Goal: Task Accomplishment & Management: Use online tool/utility

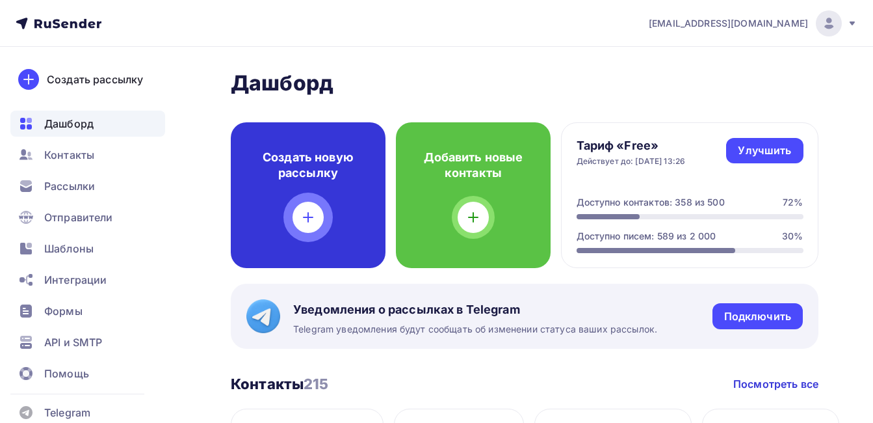
click at [332, 238] on div "Создать новую рассылку" at bounding box center [308, 195] width 155 height 146
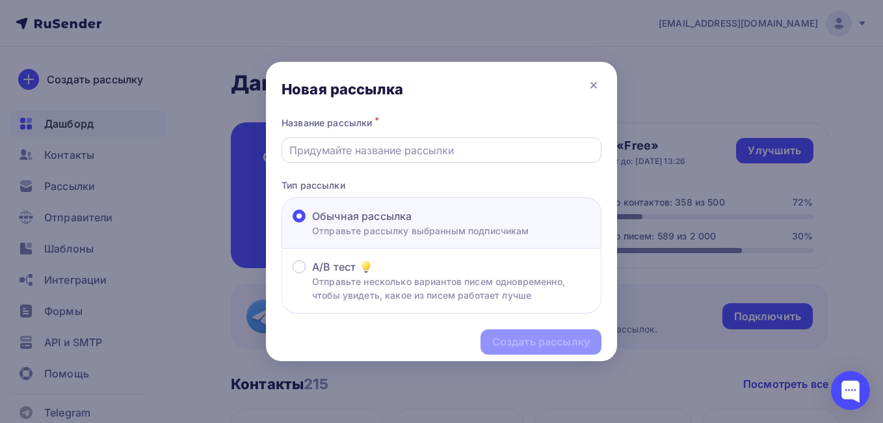
click at [322, 155] on input "text" at bounding box center [441, 150] width 305 height 16
paste input "Департамент продуктов - NEWS 40 неделя [DEMOGRAPHIC_DATA]"
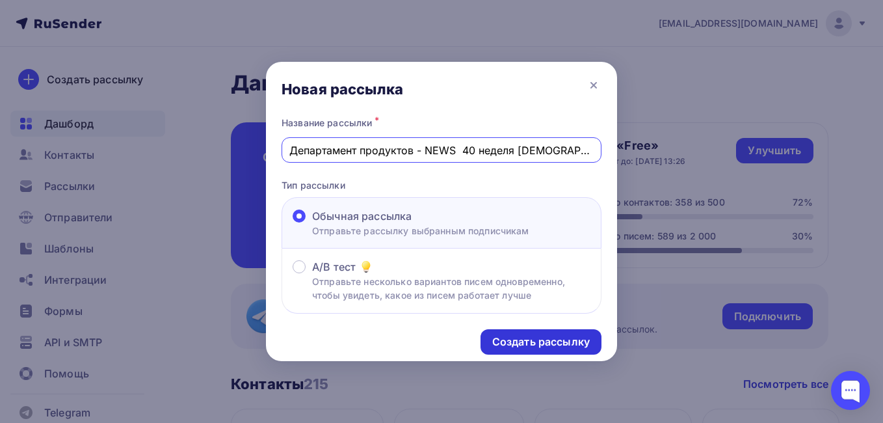
type input "Департамент продуктов - NEWS 40 неделя [DEMOGRAPHIC_DATA]"
click at [525, 336] on div "Создать рассылку" at bounding box center [541, 341] width 98 height 15
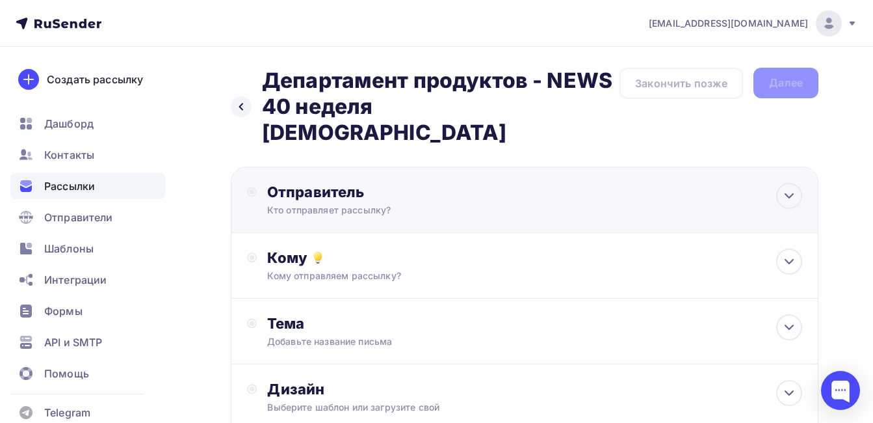
click at [360, 183] on div "Отправитель" at bounding box center [408, 192] width 282 height 18
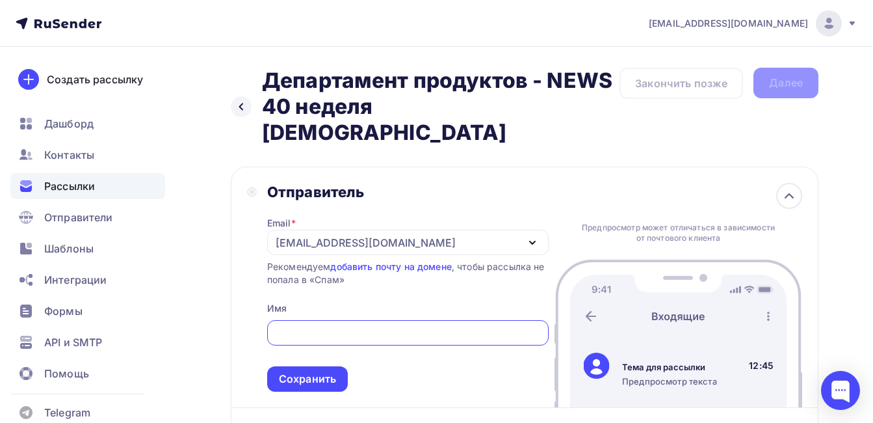
click at [305, 235] on div "[EMAIL_ADDRESS][DOMAIN_NAME]" at bounding box center [366, 243] width 180 height 16
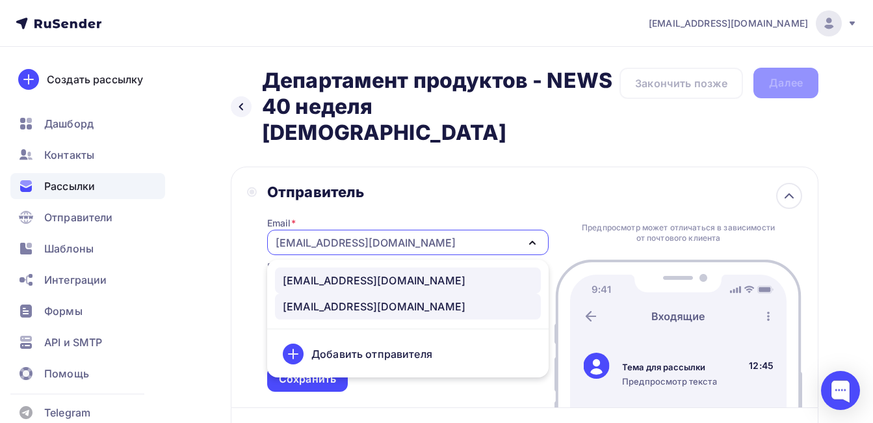
click at [319, 272] on div "[EMAIL_ADDRESS][DOMAIN_NAME]" at bounding box center [374, 280] width 183 height 16
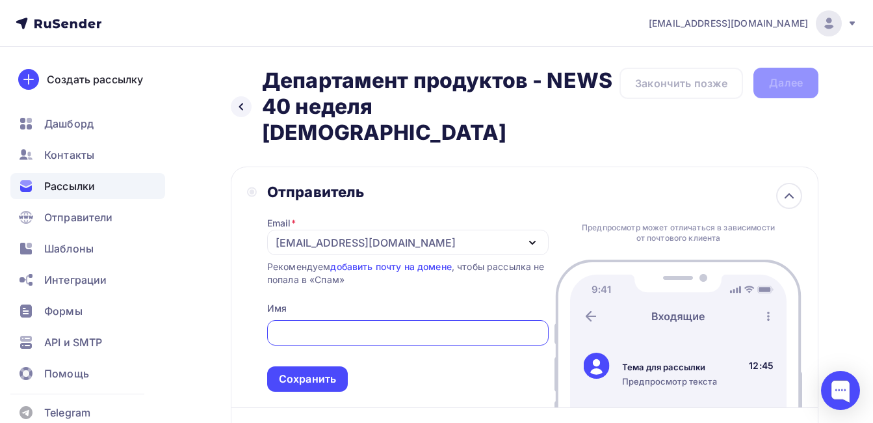
click at [310, 325] on input "text" at bounding box center [407, 333] width 267 height 16
type input "Subjoy news"
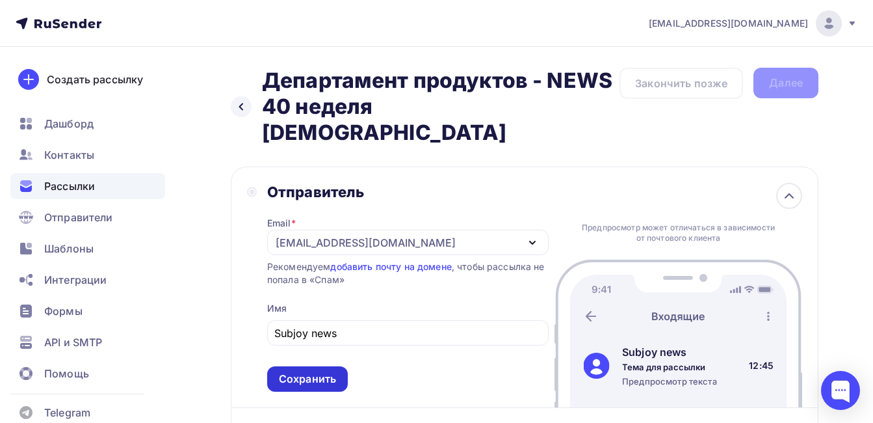
click at [300, 371] on div "Сохранить" at bounding box center [307, 378] width 57 height 15
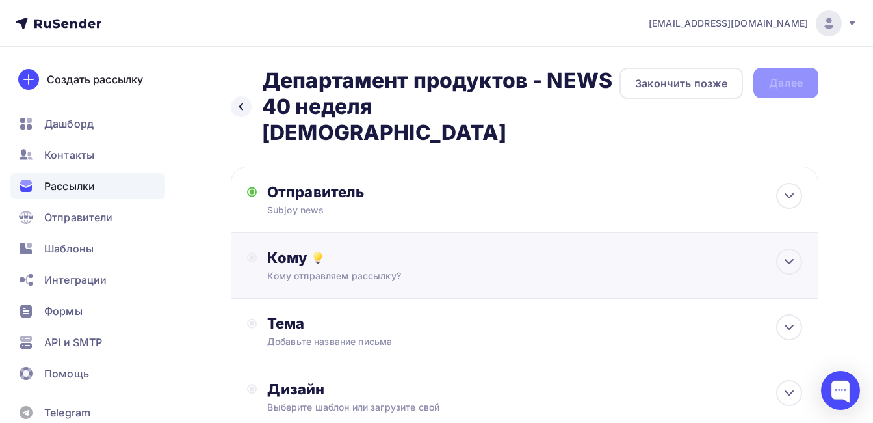
click at [295, 248] on div "Кому" at bounding box center [534, 257] width 535 height 18
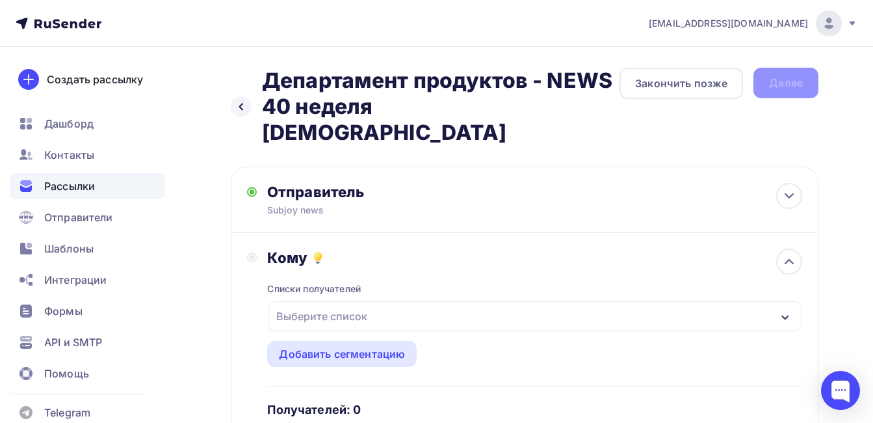
click at [313, 304] on div "Выберите список" at bounding box center [321, 315] width 101 height 23
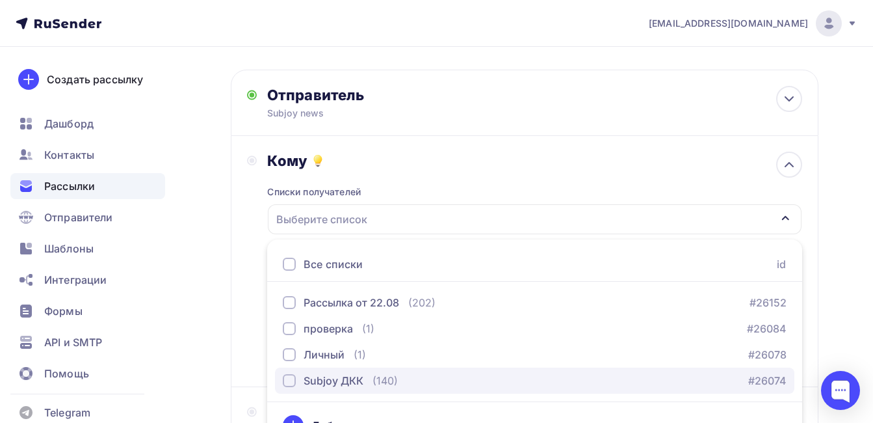
click at [324, 373] on div "Subjoy ДКК" at bounding box center [334, 381] width 60 height 16
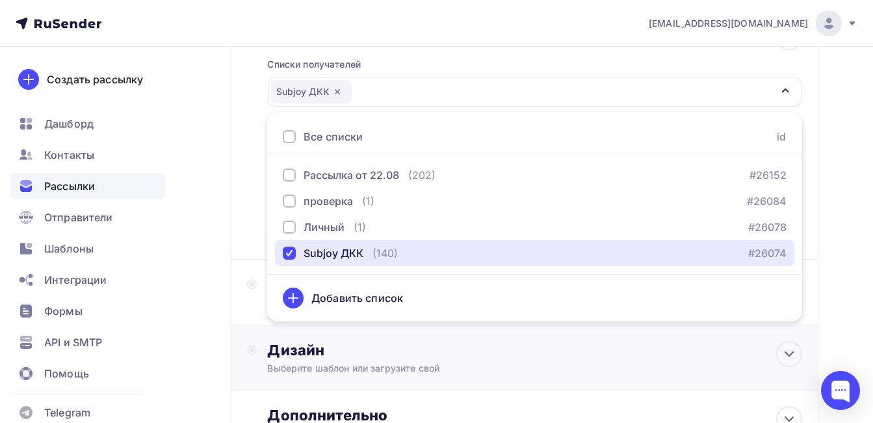
scroll to position [227, 0]
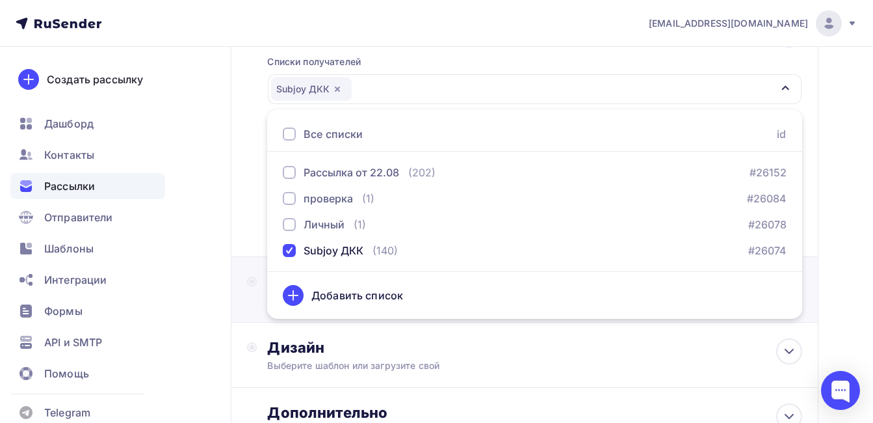
click at [242, 291] on div "Тема Добавьте название письма Тема * Рекомендуем использовать не более 150 симв…" at bounding box center [525, 290] width 588 height 66
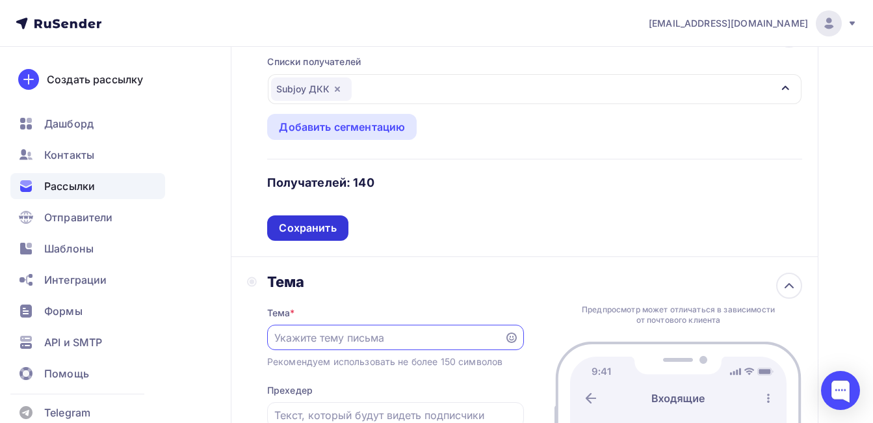
scroll to position [0, 0]
click at [320, 220] on div "Сохранить" at bounding box center [307, 227] width 57 height 15
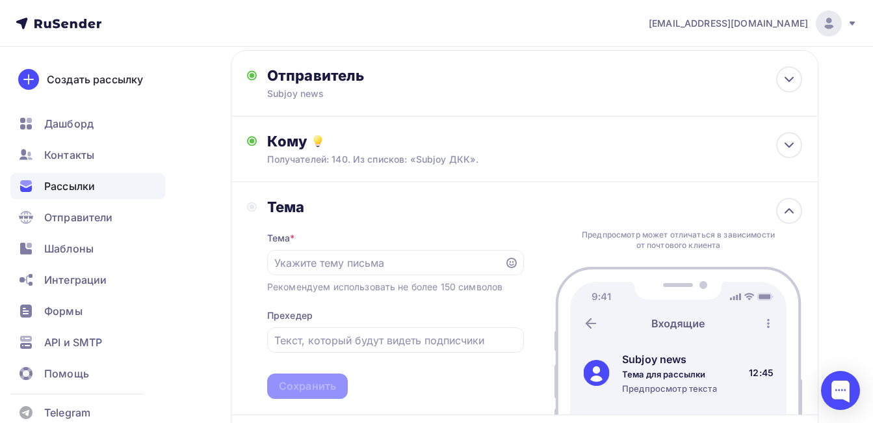
scroll to position [97, 0]
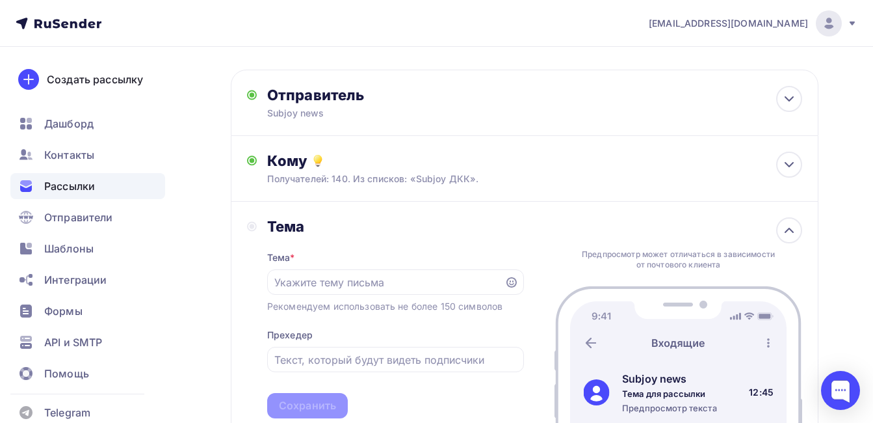
click at [324, 269] on div "Тема * Рекомендуем использовать не более 150 символов Прехедер Сохранить" at bounding box center [395, 326] width 257 height 183
click at [323, 274] on input "text" at bounding box center [385, 282] width 222 height 16
paste input "Департамент продуктов - NEWS 40 неделя [DEMOGRAPHIC_DATA]"
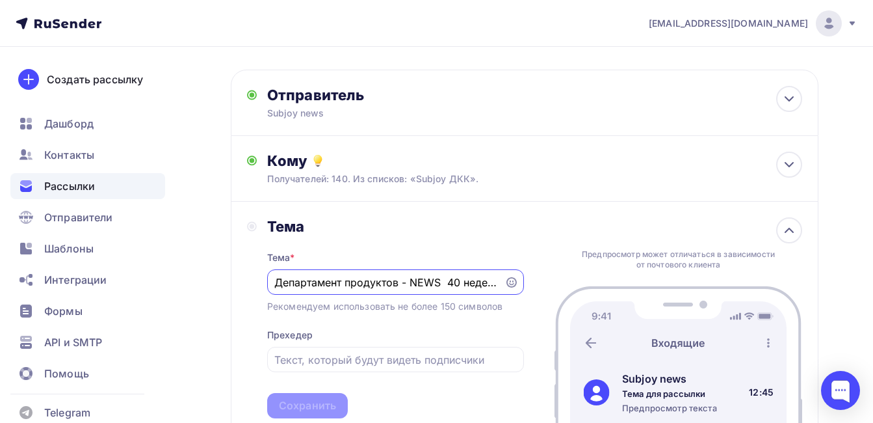
scroll to position [0, 31]
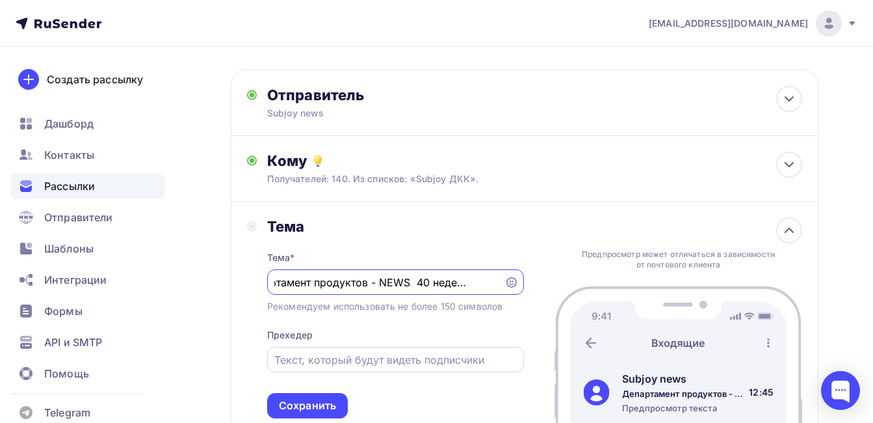
type input "Департамент продуктов - NEWS 40 неделя [DEMOGRAPHIC_DATA]"
paste input "Департамент продуктов - NEWS 40 неделя [DEMOGRAPHIC_DATA]"
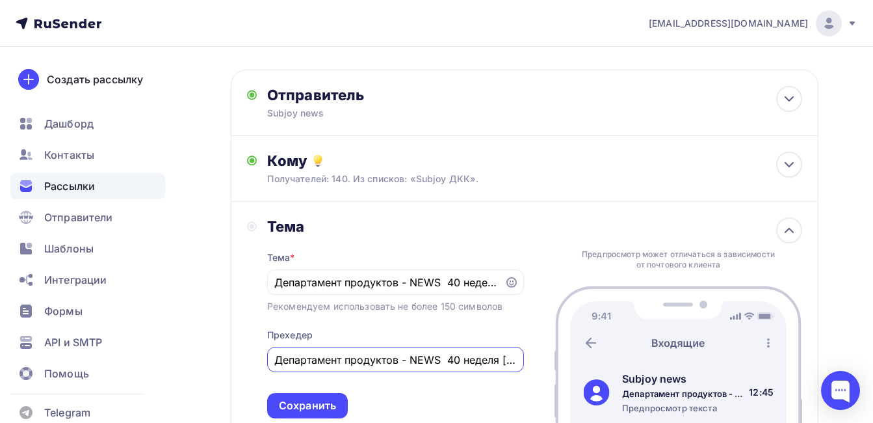
scroll to position [0, 11]
type input "Департамент продуктов - NEWS 40 неделя [DEMOGRAPHIC_DATA]"
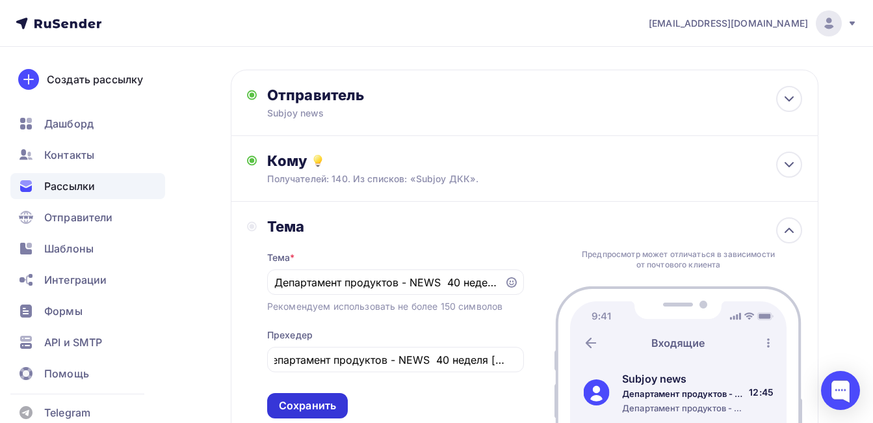
scroll to position [0, 0]
click at [312, 398] on div "Сохранить" at bounding box center [307, 405] width 57 height 15
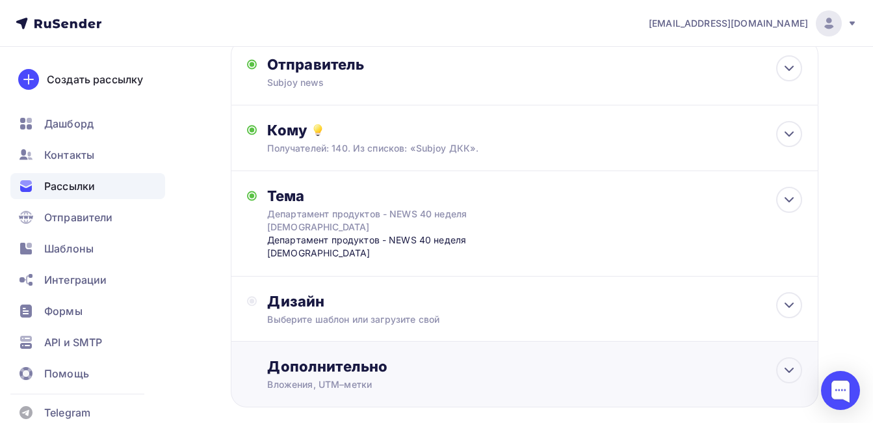
scroll to position [143, 0]
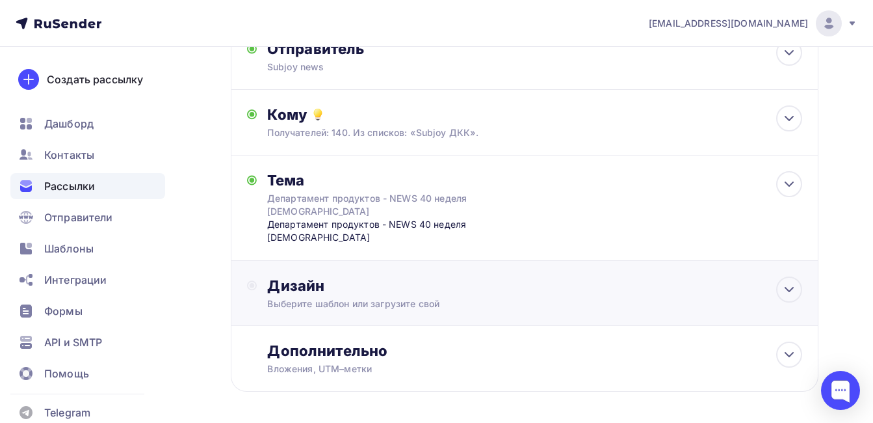
click at [337, 297] on div "Выберите шаблон или загрузите свой" at bounding box center [507, 303] width 481 height 13
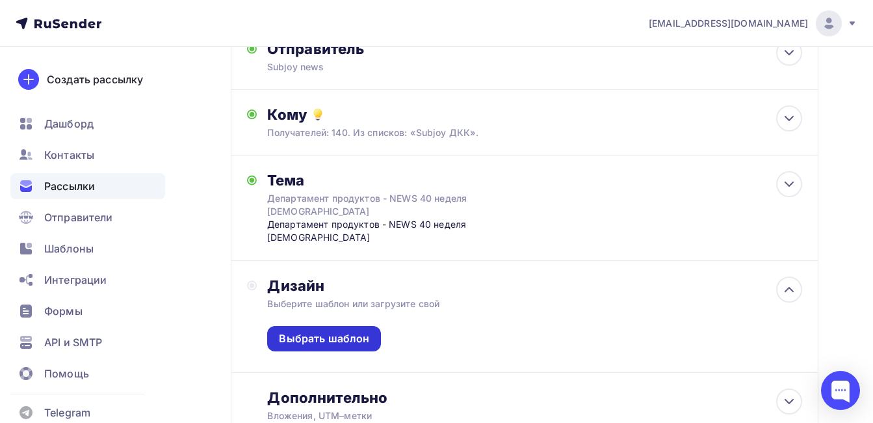
click at [341, 331] on div "Выбрать шаблон" at bounding box center [324, 338] width 90 height 15
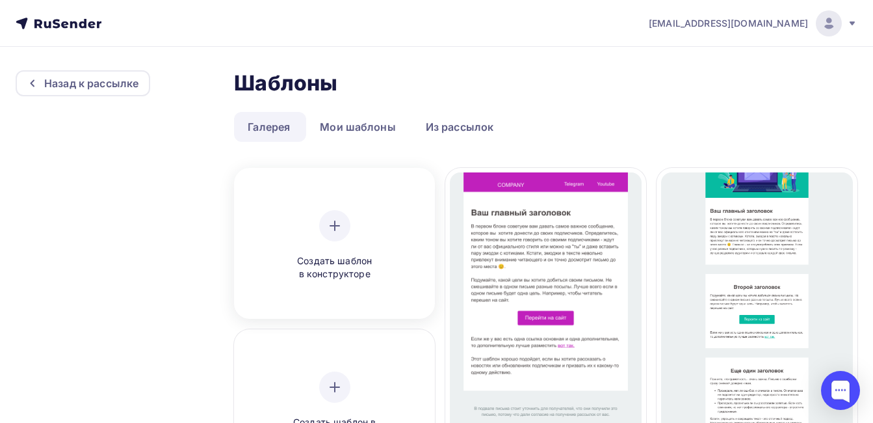
click at [341, 231] on icon at bounding box center [335, 226] width 16 height 16
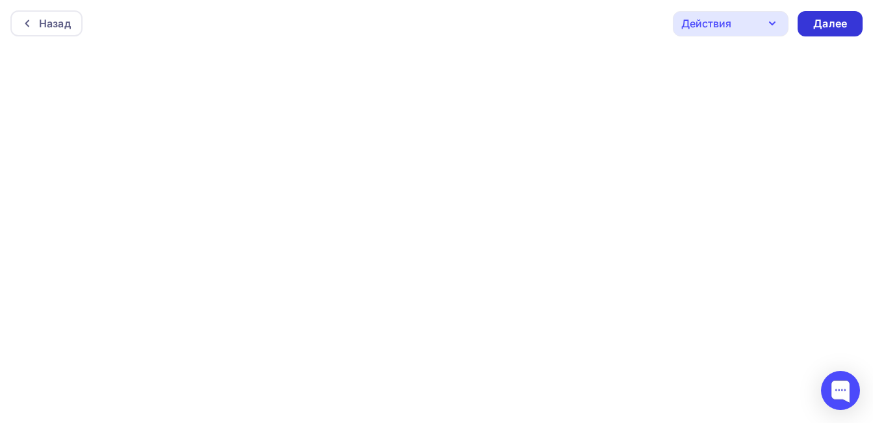
click at [838, 13] on div "Далее" at bounding box center [830, 23] width 65 height 25
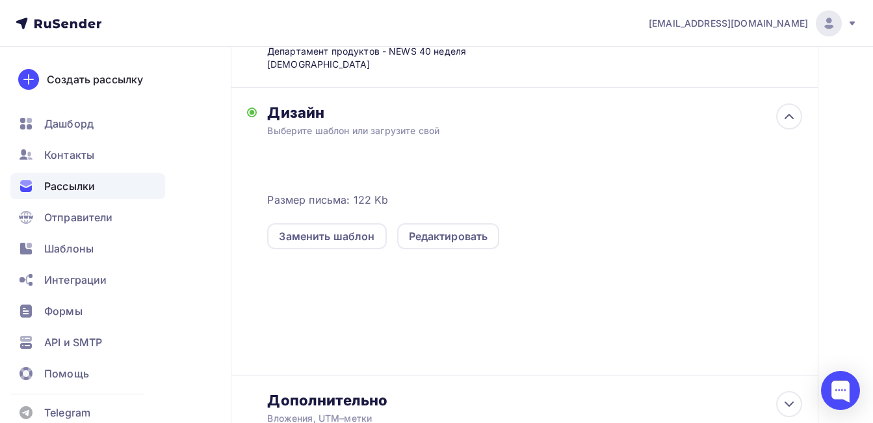
scroll to position [325, 0]
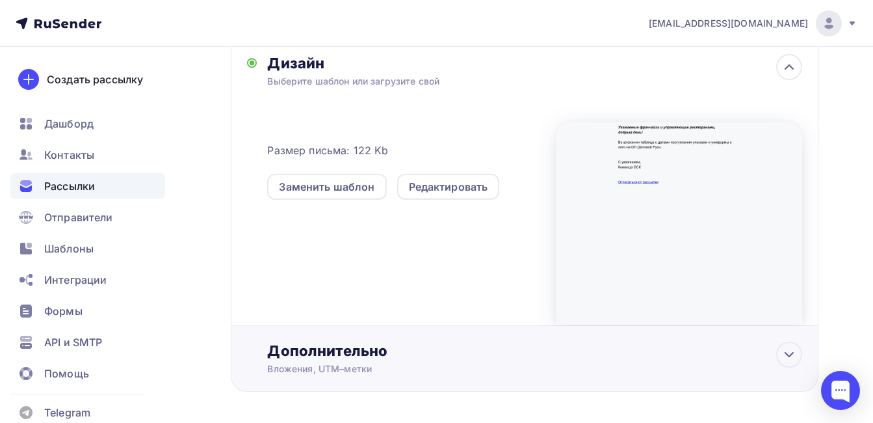
click at [350, 362] on div "Вложения, UTM–метки" at bounding box center [507, 368] width 481 height 13
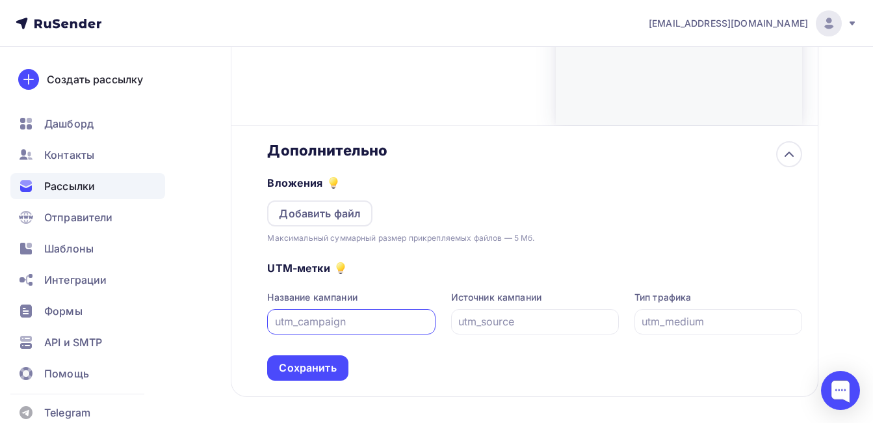
scroll to position [571, 0]
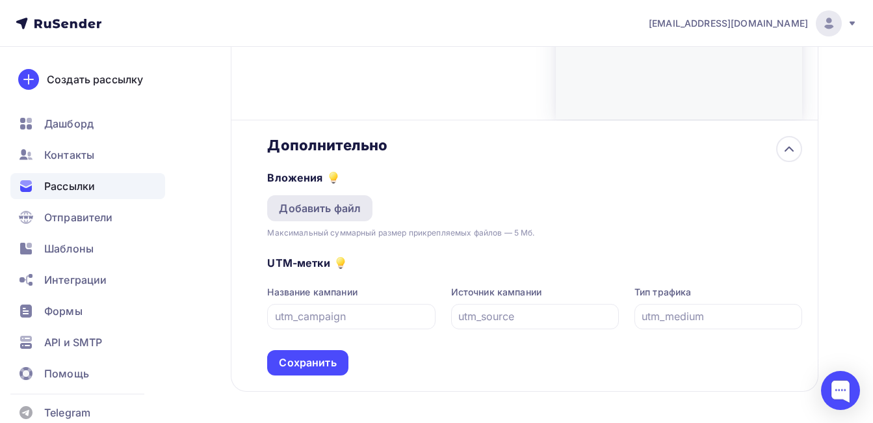
click at [305, 200] on div "Добавить файл" at bounding box center [320, 208] width 82 height 16
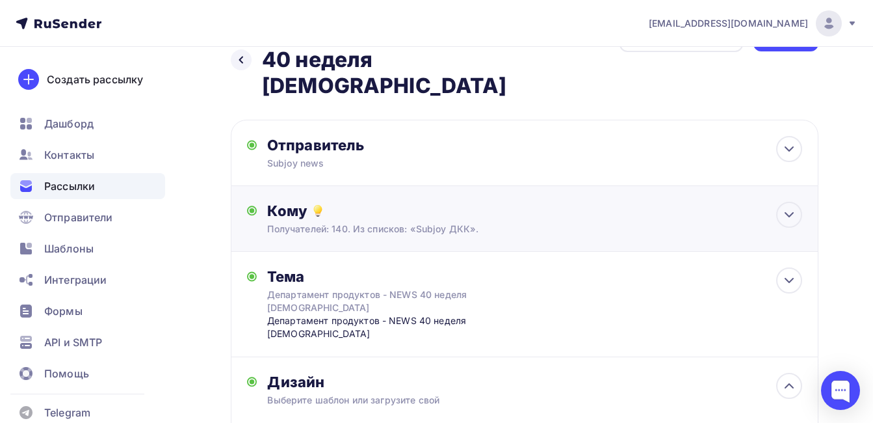
scroll to position [0, 0]
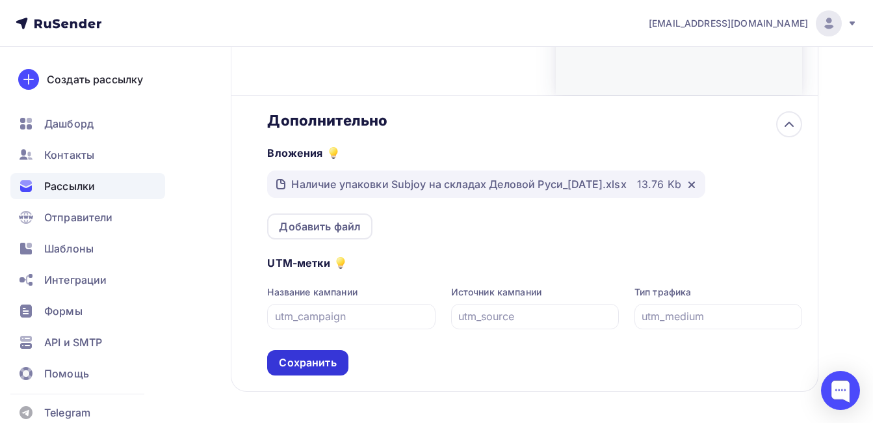
click at [319, 355] on div "Сохранить" at bounding box center [307, 362] width 57 height 15
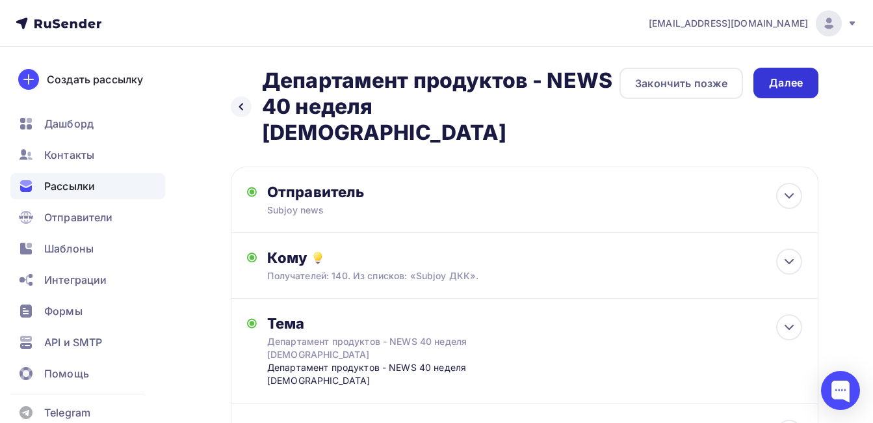
click at [795, 86] on div "Далее" at bounding box center [786, 82] width 34 height 15
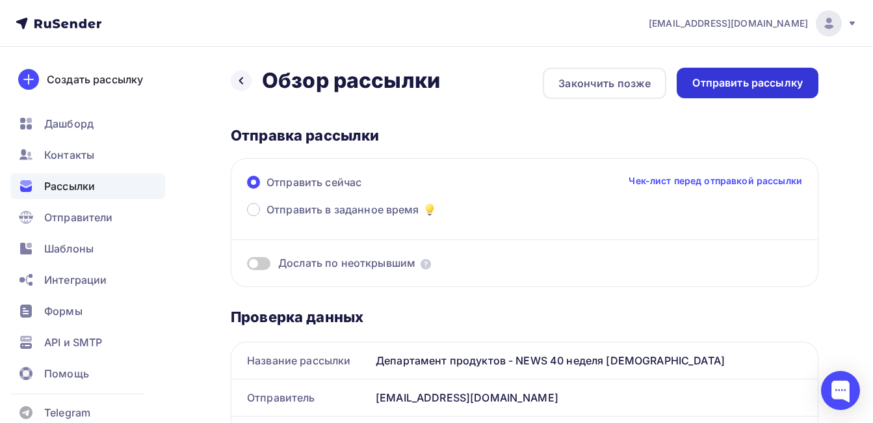
click at [767, 77] on div "Отправить рассылку" at bounding box center [747, 82] width 111 height 15
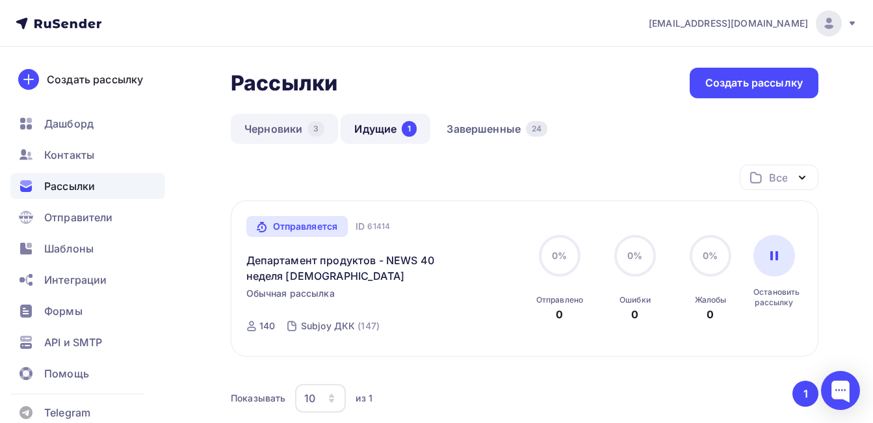
click at [280, 125] on link "Черновики 3" at bounding box center [284, 129] width 107 height 30
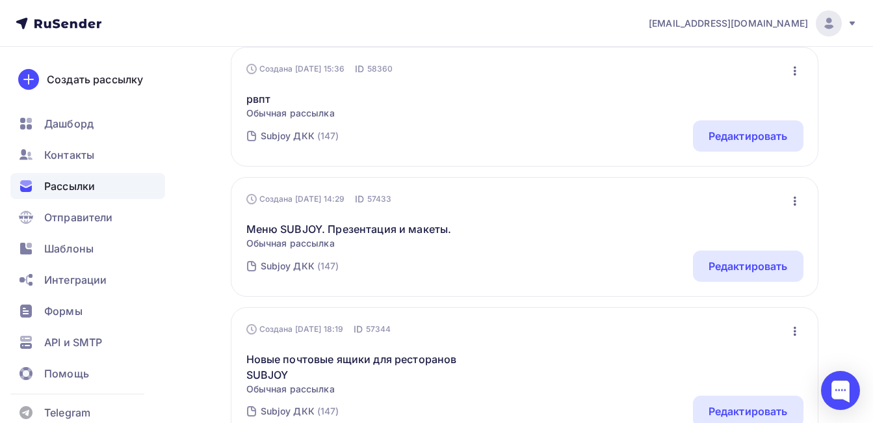
scroll to position [130, 0]
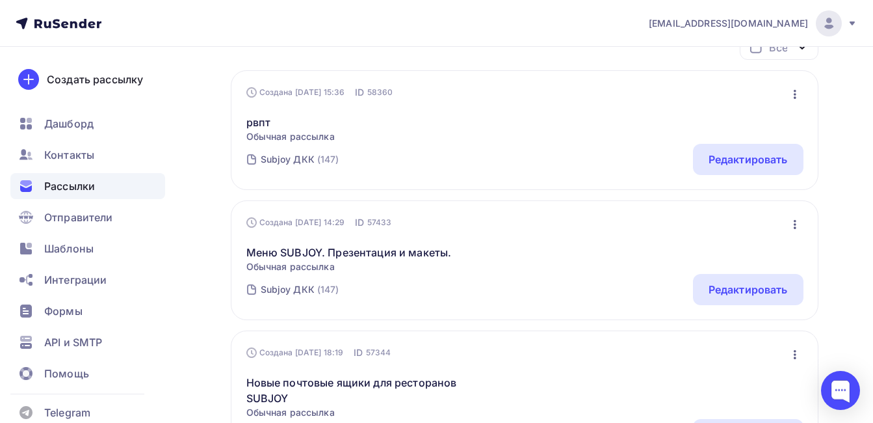
drag, startPoint x: 497, startPoint y: 59, endPoint x: 449, endPoint y: 64, distance: 47.8
click at [493, 59] on div "Все Все папки Создать новую папку" at bounding box center [525, 52] width 588 height 36
click at [258, 135] on span "Обычная рассылка" at bounding box center [290, 136] width 88 height 13
click at [261, 121] on link "рвпт" at bounding box center [290, 122] width 88 height 16
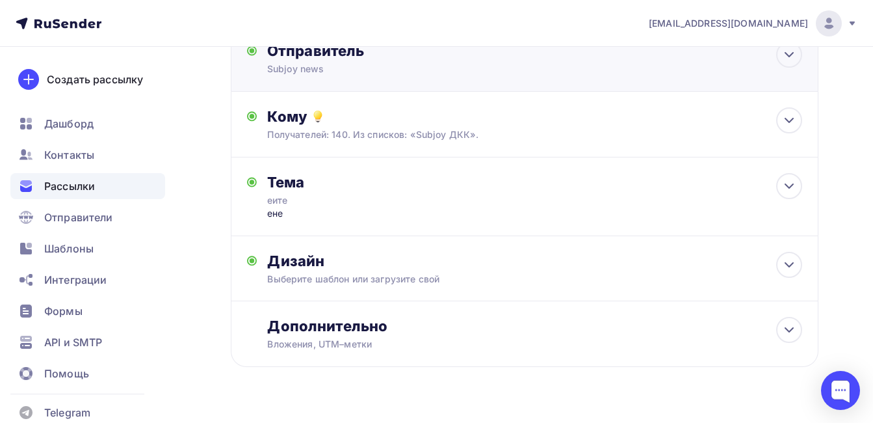
scroll to position [122, 0]
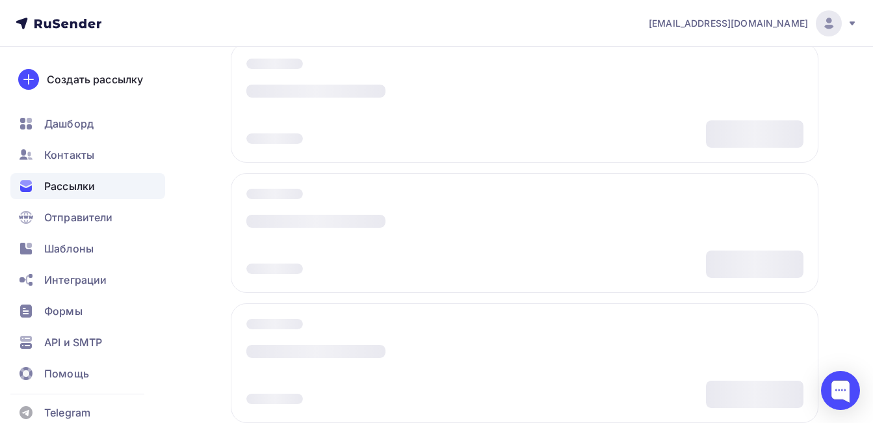
scroll to position [130, 0]
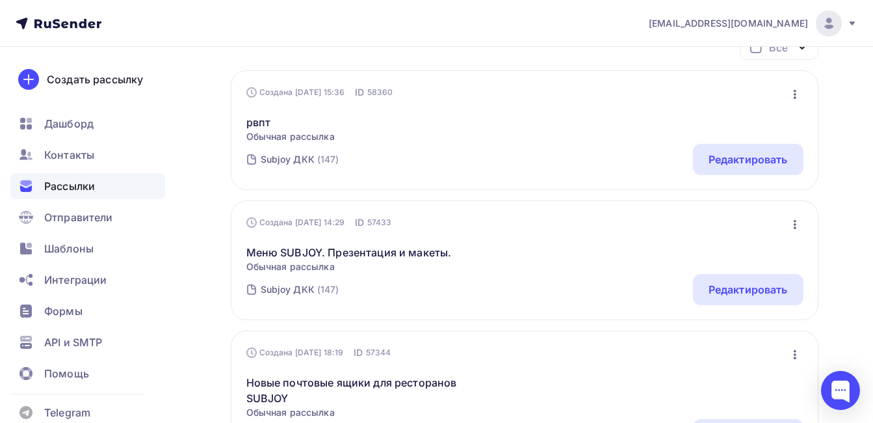
click at [384, 261] on span "Обычная рассылка" at bounding box center [348, 266] width 205 height 13
click at [389, 250] on link "Меню SUBJOY. Презентация и макеты." at bounding box center [348, 252] width 205 height 16
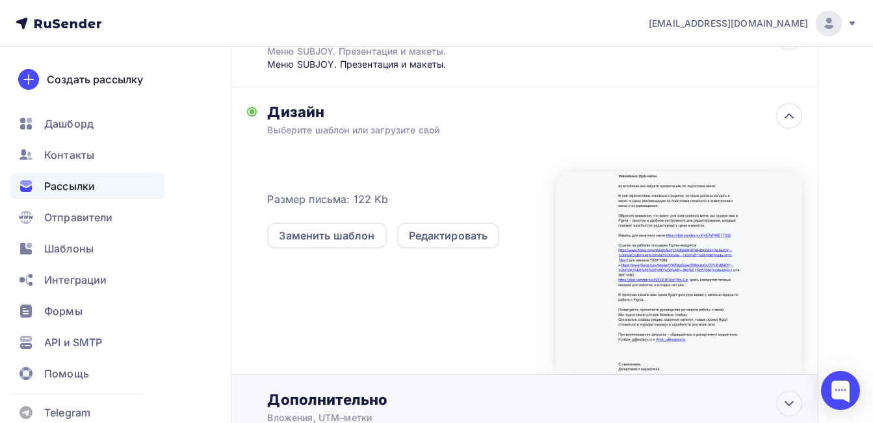
scroll to position [344, 0]
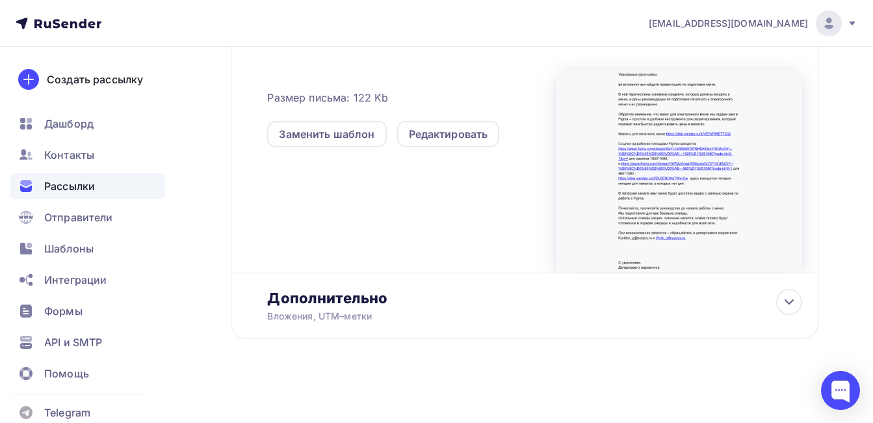
click at [668, 82] on div at bounding box center [679, 171] width 246 height 203
click at [658, 100] on div at bounding box center [679, 171] width 246 height 203
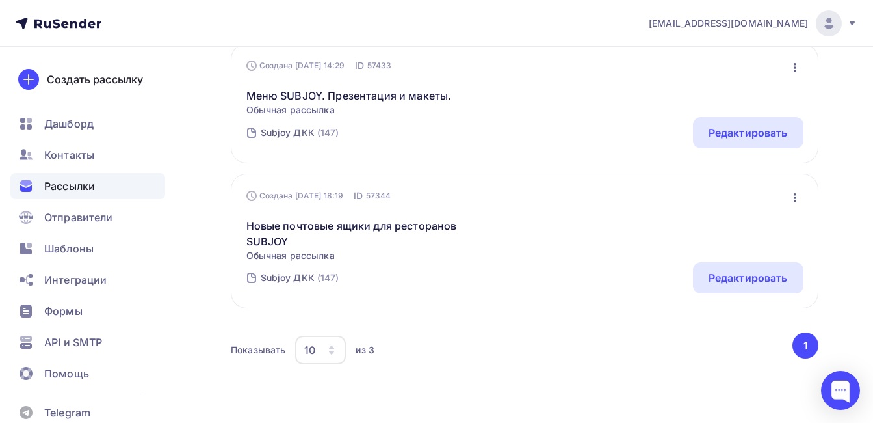
scroll to position [325, 0]
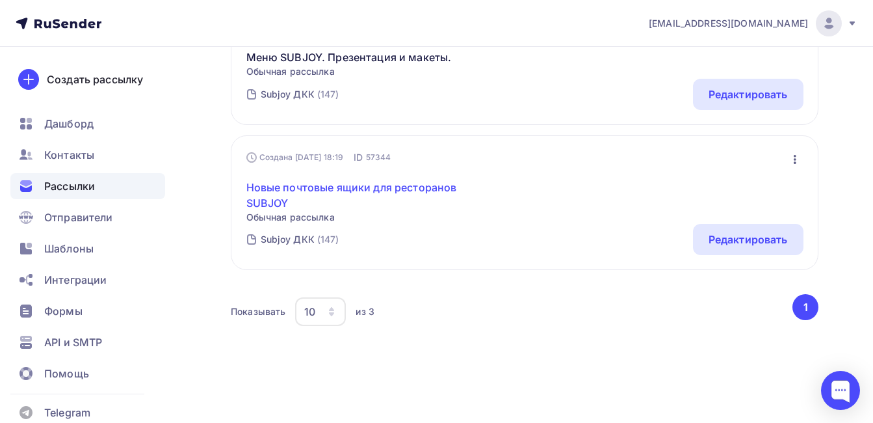
click at [389, 186] on link "Новые почтовые ящики для ресторанов SUBJOY" at bounding box center [357, 194] width 223 height 31
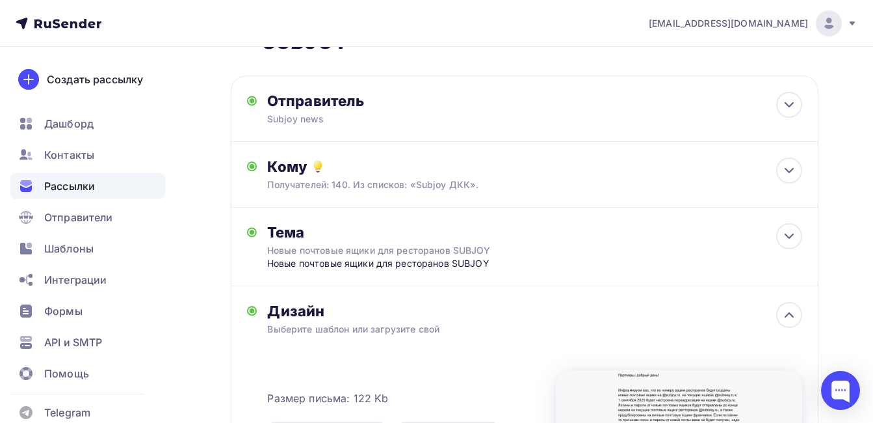
scroll to position [325, 0]
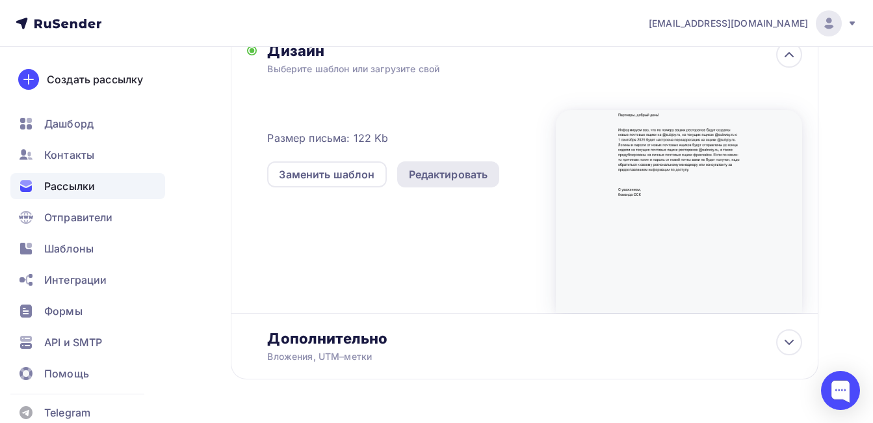
click at [431, 177] on div "Редактировать" at bounding box center [448, 174] width 79 height 16
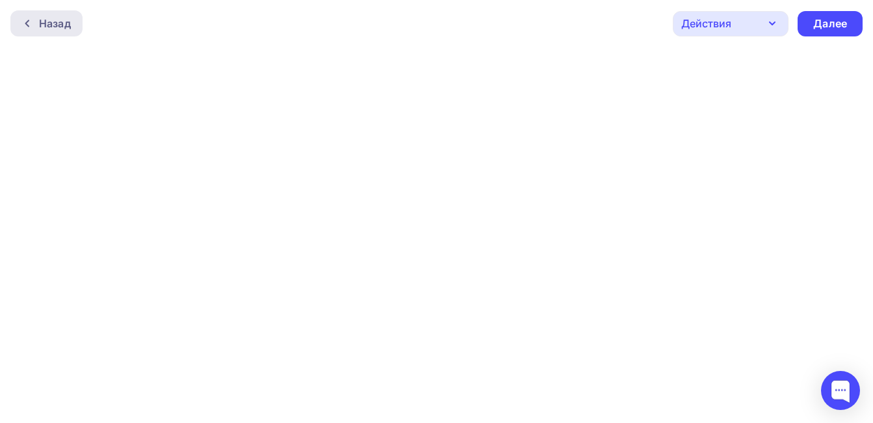
click at [53, 17] on div "Назад" at bounding box center [55, 24] width 32 height 16
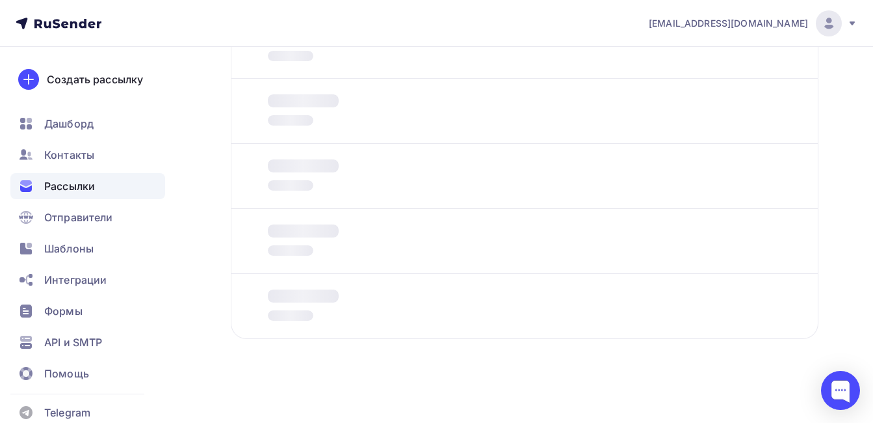
scroll to position [127, 0]
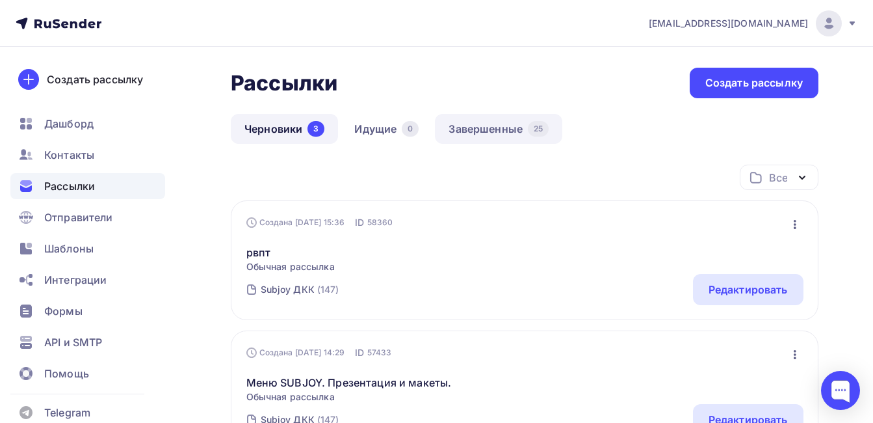
click at [495, 125] on link "Завершенные 25" at bounding box center [498, 129] width 127 height 30
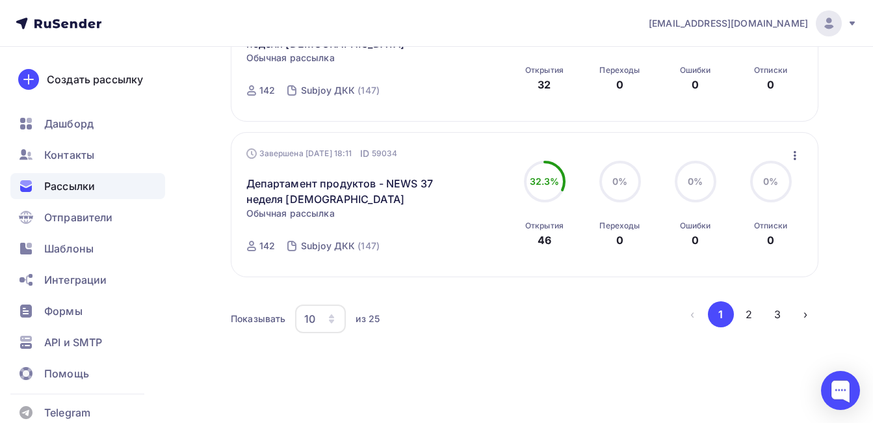
scroll to position [1464, 0]
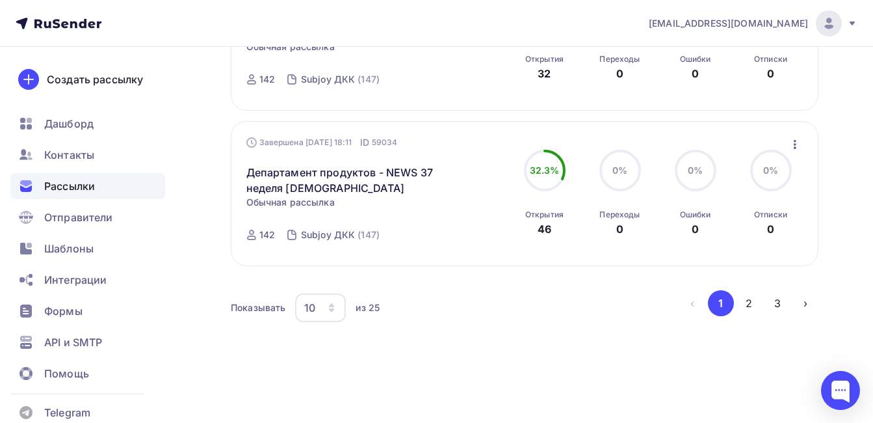
click at [327, 308] on icon "button" at bounding box center [331, 307] width 10 height 10
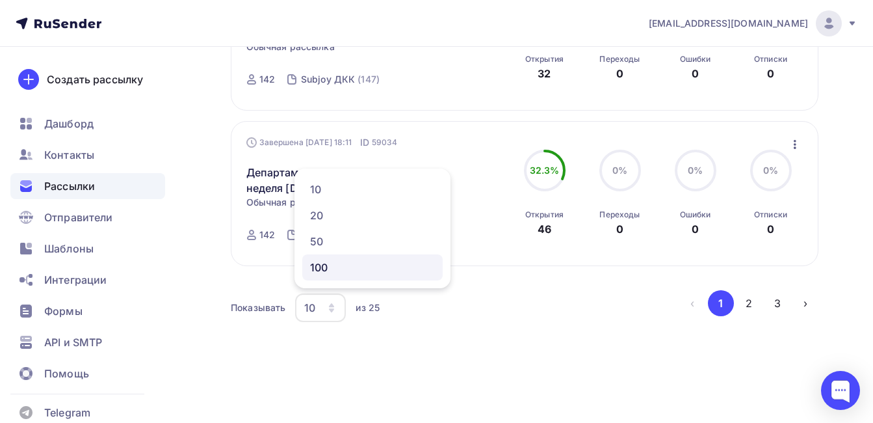
click at [328, 263] on div "100" at bounding box center [372, 267] width 125 height 16
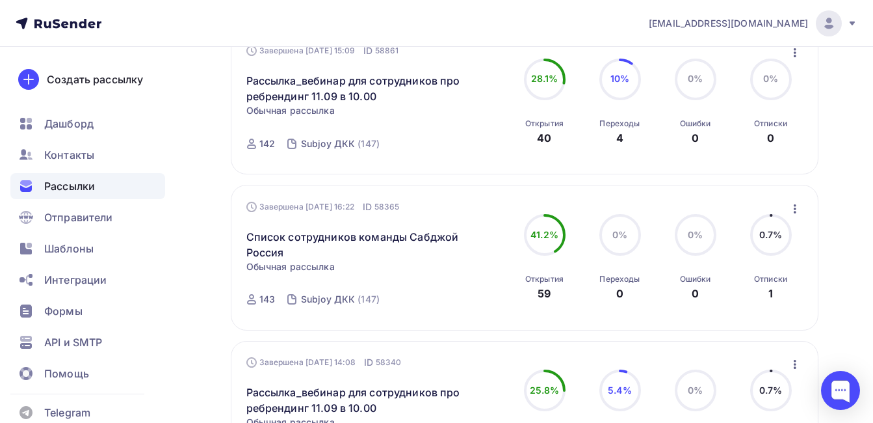
scroll to position [1776, 0]
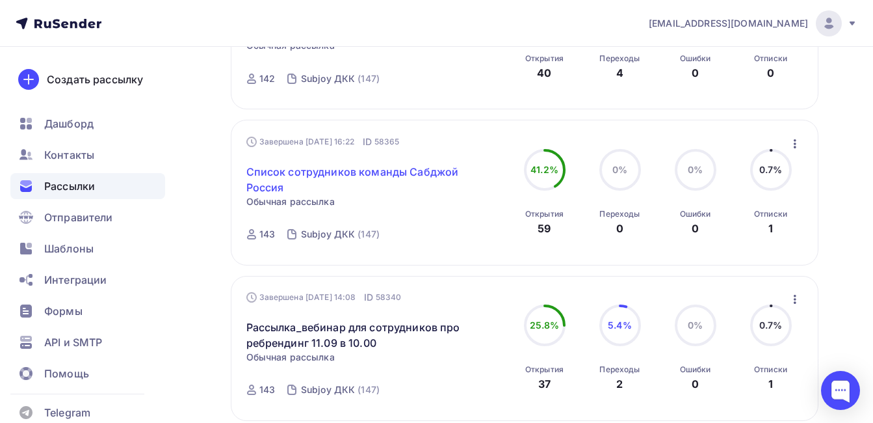
click at [405, 169] on link "Список сотрудников команды Сабджой Россия" at bounding box center [357, 179] width 223 height 31
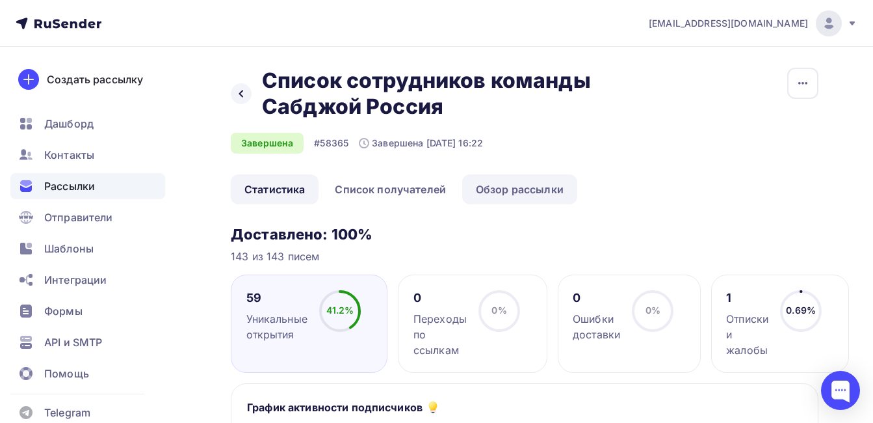
click at [525, 185] on link "Обзор рассылки" at bounding box center [519, 189] width 115 height 30
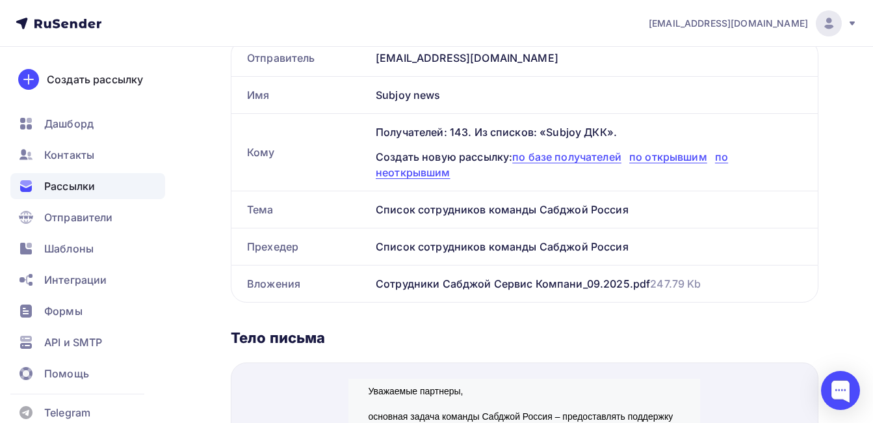
scroll to position [236, 0]
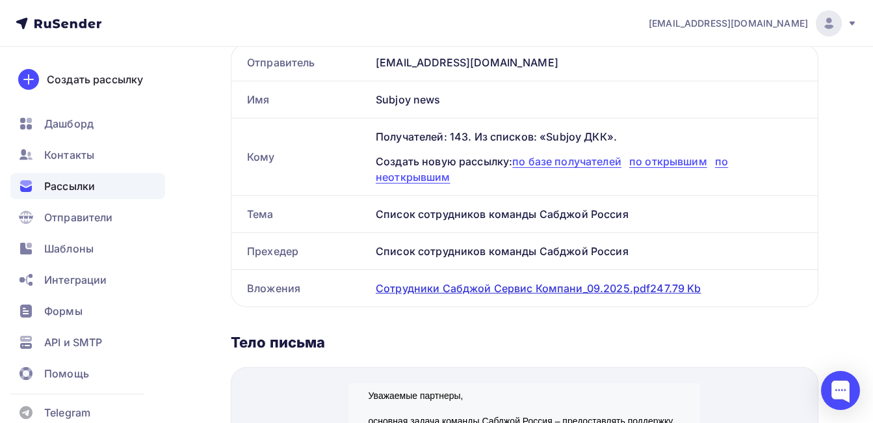
click at [440, 291] on div "Сотрудники Сабджой Сервис Компани_09.2025.pdf 247.79 Kb" at bounding box center [539, 288] width 326 height 16
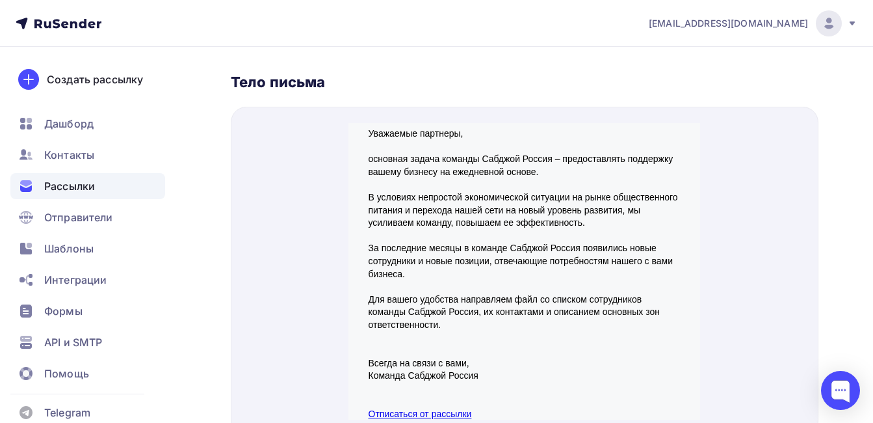
scroll to position [0, 0]
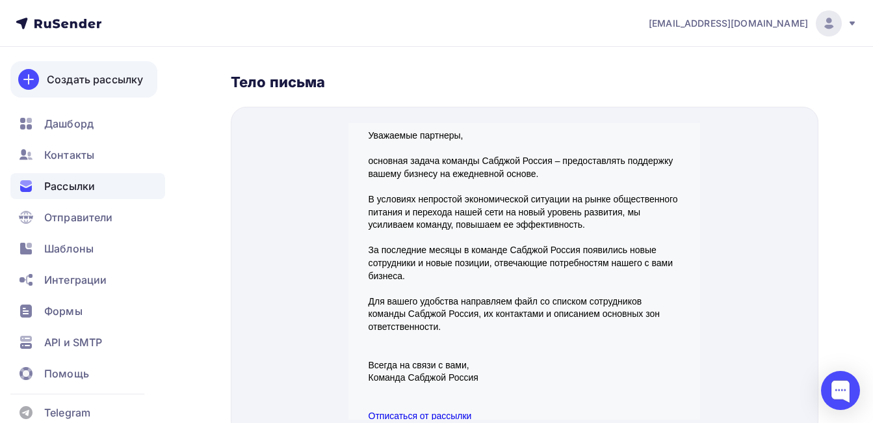
click at [81, 86] on div "Создать рассылку" at bounding box center [95, 80] width 96 height 16
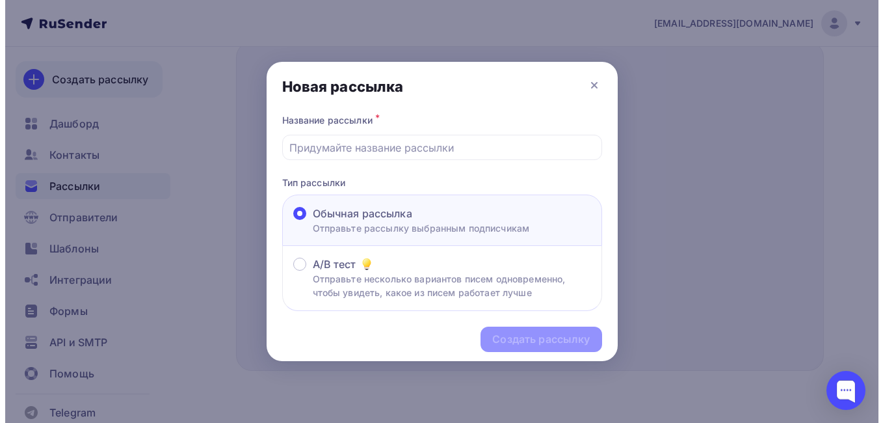
scroll to position [449, 0]
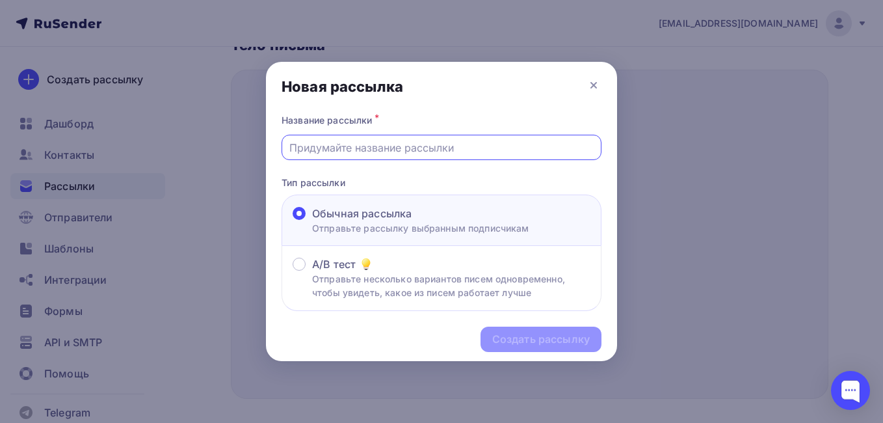
click at [349, 146] on input "text" at bounding box center [441, 148] width 305 height 16
paste input "Приглашение на вебинар "Продвижение SUBJOY. Основые вопросы и план активностей""
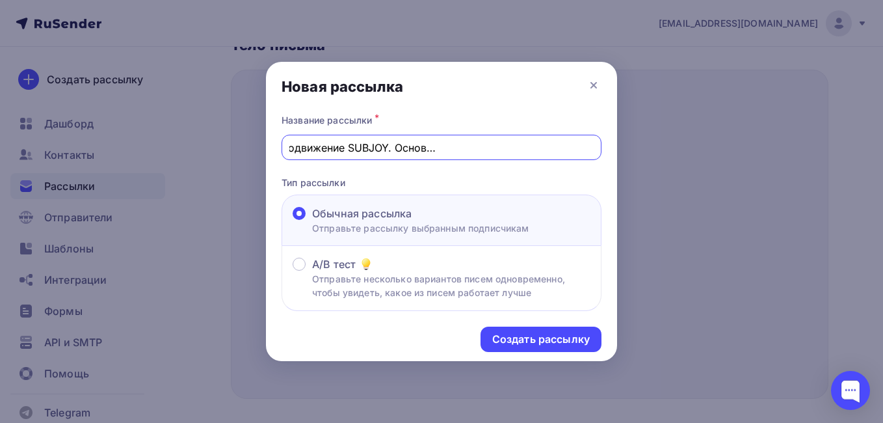
drag, startPoint x: 424, startPoint y: 148, endPoint x: 431, endPoint y: 153, distance: 8.8
click at [559, 150] on input "Приглашение на вебинар "Продвижение SUBJOY. Основные вопросы и план активностей"" at bounding box center [441, 148] width 305 height 16
type input "Приглашение на вебинар "Продвижение SUBJOY. Основные вопросы и план активностей""
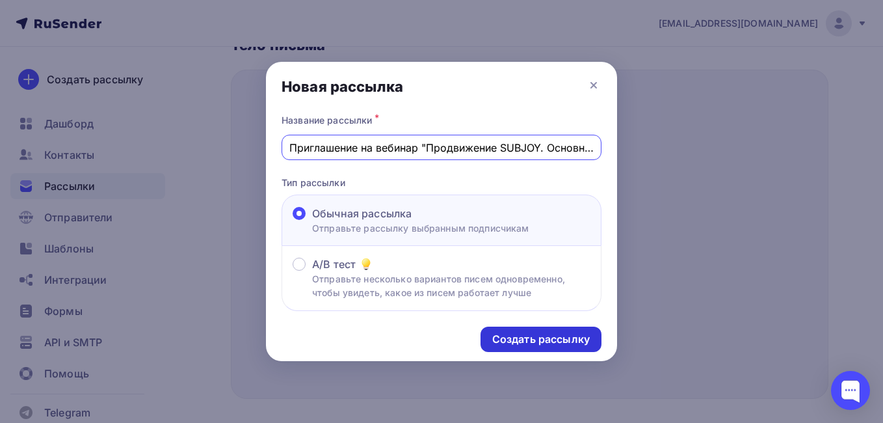
click at [550, 341] on div "Создать рассылку" at bounding box center [541, 339] width 98 height 15
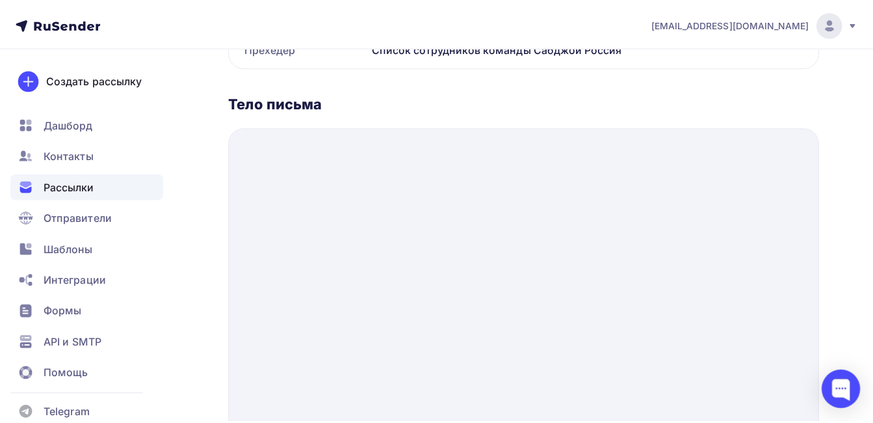
scroll to position [522, 0]
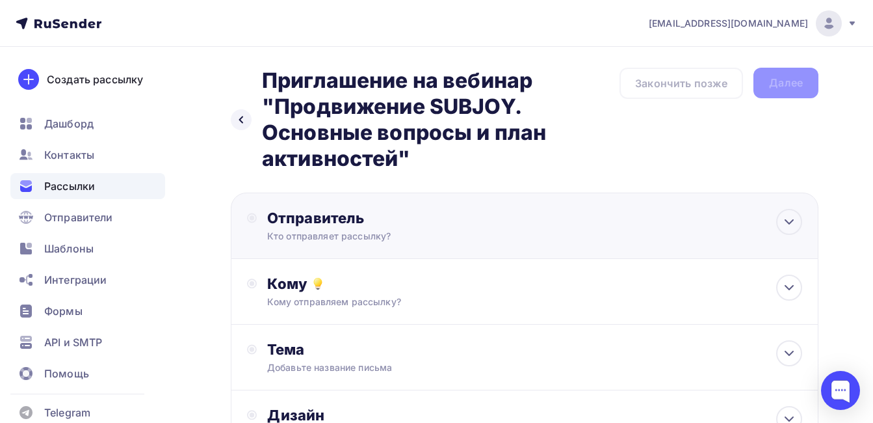
click at [310, 213] on div "Отправитель" at bounding box center [408, 218] width 282 height 18
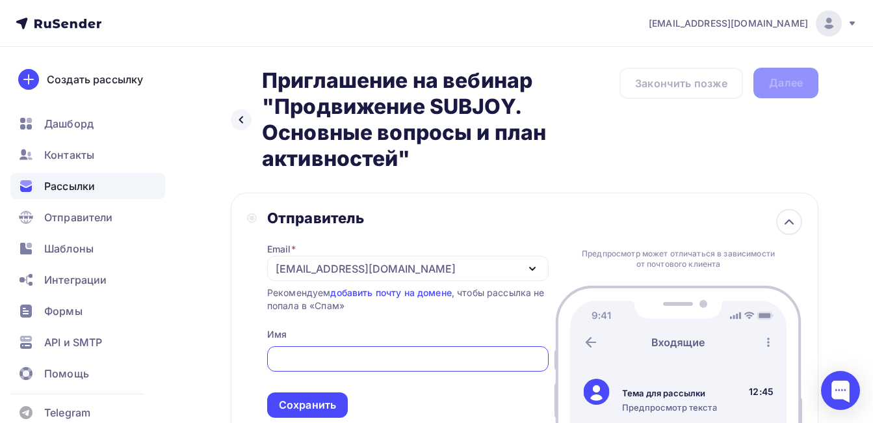
click at [356, 268] on div "[EMAIL_ADDRESS][DOMAIN_NAME]" at bounding box center [366, 269] width 180 height 16
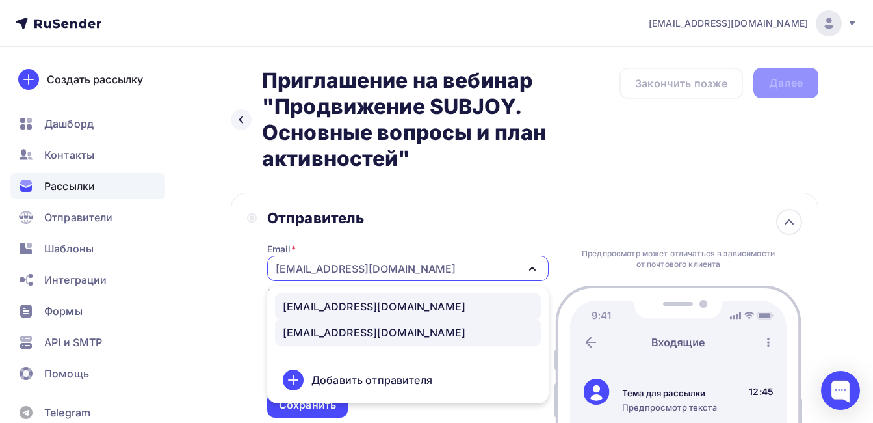
click at [330, 312] on div "[EMAIL_ADDRESS][DOMAIN_NAME]" at bounding box center [374, 306] width 183 height 16
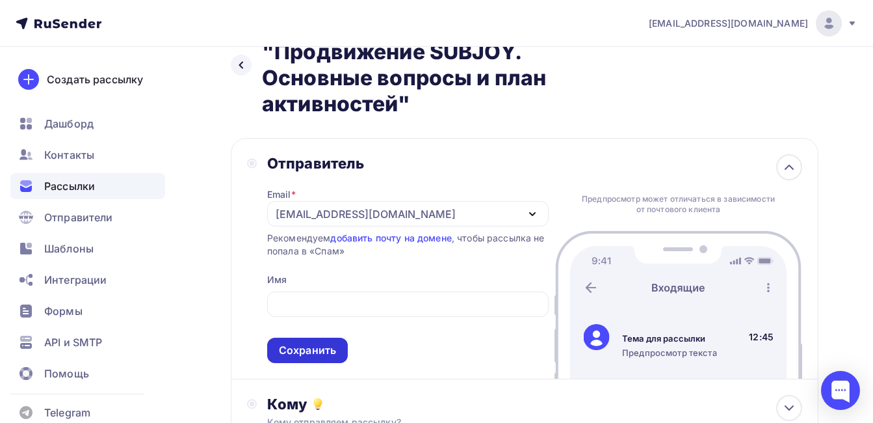
scroll to position [130, 0]
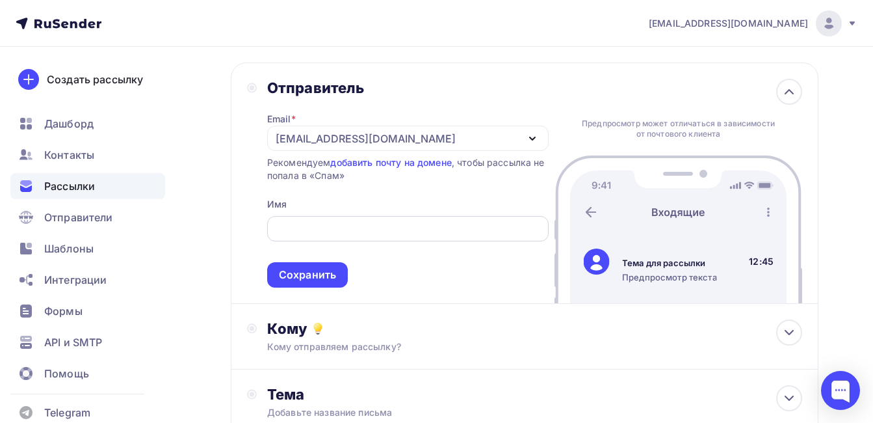
click at [305, 225] on input "text" at bounding box center [407, 229] width 267 height 16
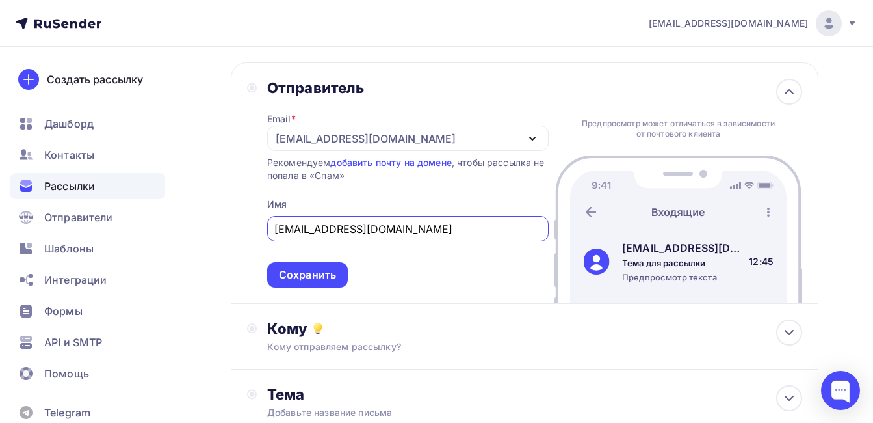
click at [402, 229] on input "[EMAIL_ADDRESS][DOMAIN_NAME]" at bounding box center [407, 229] width 267 height 16
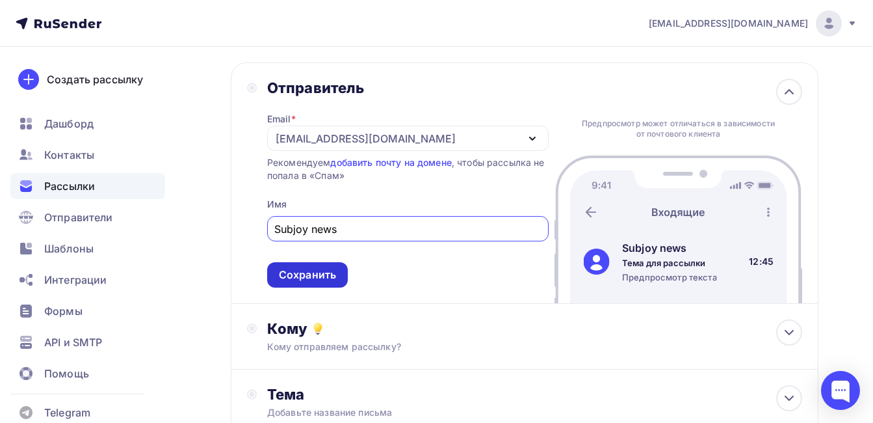
type input "Subjoy news"
click at [307, 270] on div "Сохранить" at bounding box center [307, 274] width 57 height 15
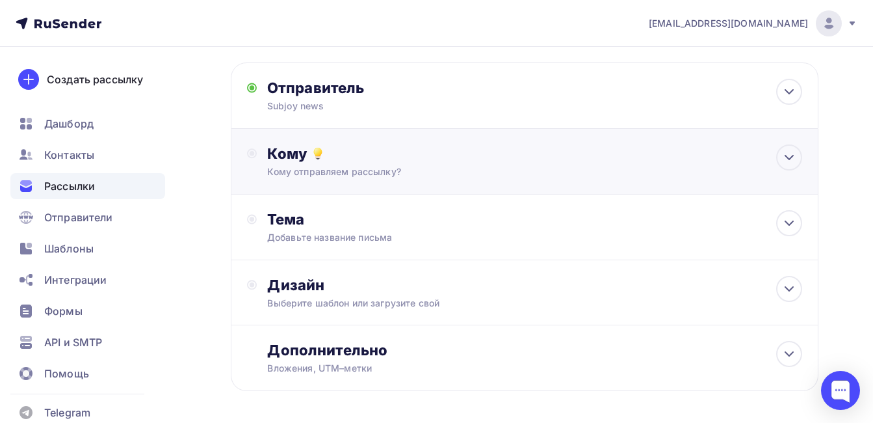
click at [278, 155] on div "Кому" at bounding box center [534, 153] width 535 height 18
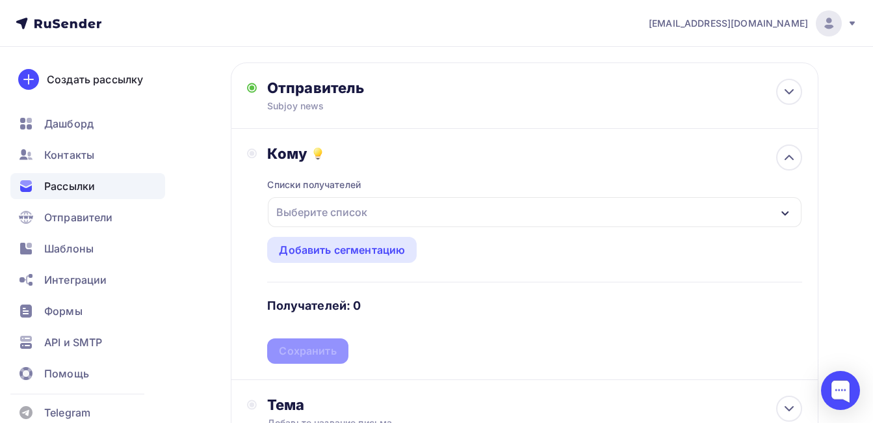
click at [333, 217] on div "Выберите список" at bounding box center [321, 211] width 101 height 23
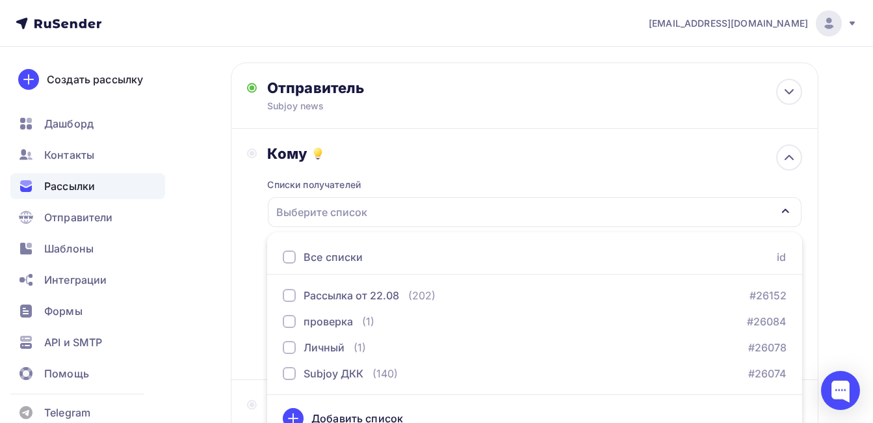
scroll to position [149, 0]
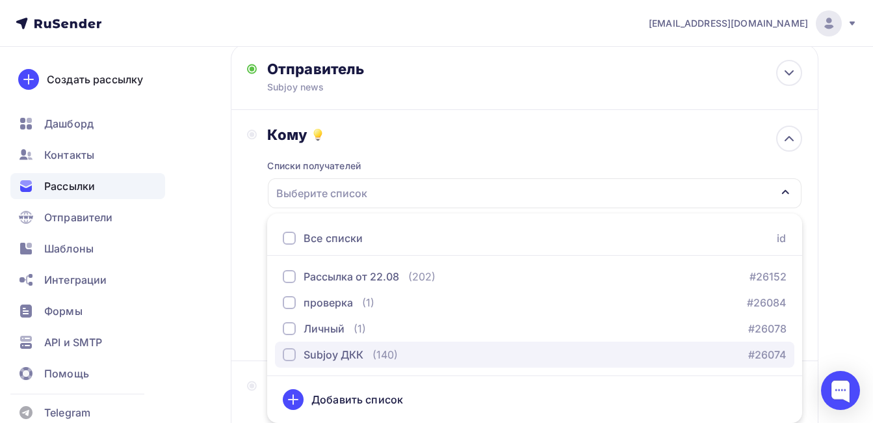
click at [287, 352] on div "button" at bounding box center [289, 354] width 13 height 13
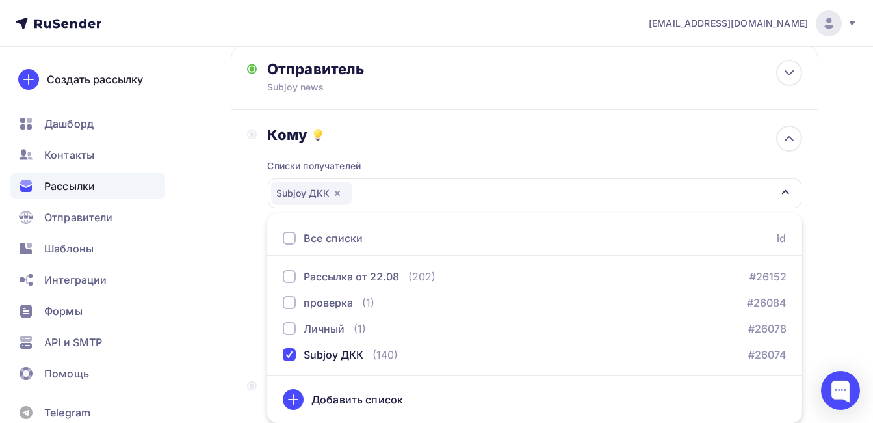
click at [239, 319] on div "Кому Списки получателей Subjoy ДКК Все списки id Рассылка от 22.08 (202) #26152…" at bounding box center [525, 235] width 588 height 251
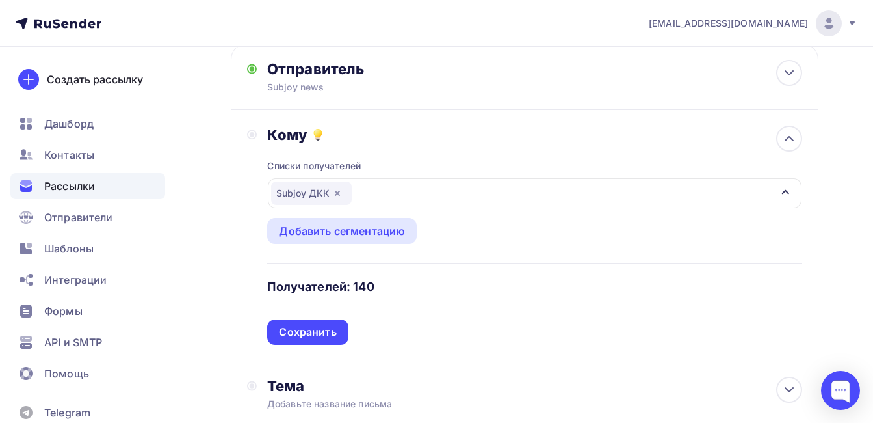
scroll to position [214, 0]
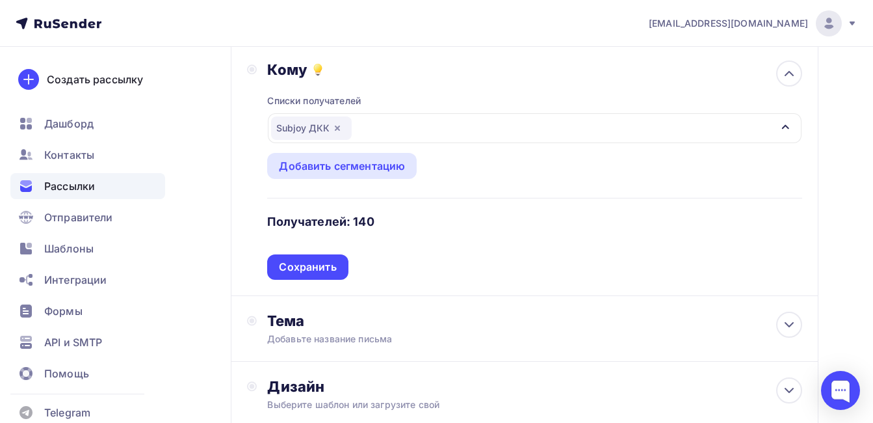
click at [310, 265] on div "Сохранить" at bounding box center [307, 266] width 57 height 15
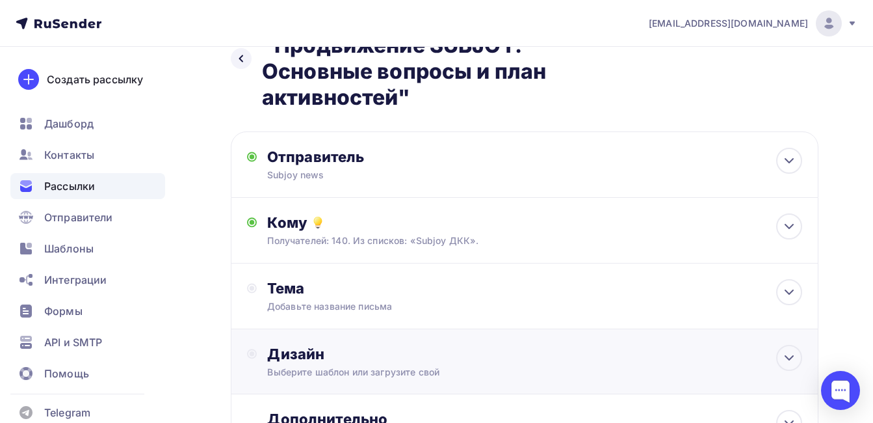
scroll to position [52, 0]
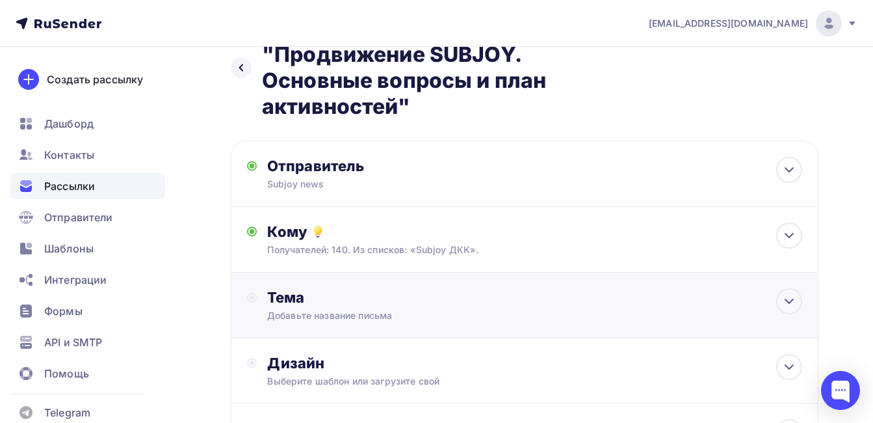
click at [328, 319] on div "Добавьте название письма" at bounding box center [382, 315] width 231 height 13
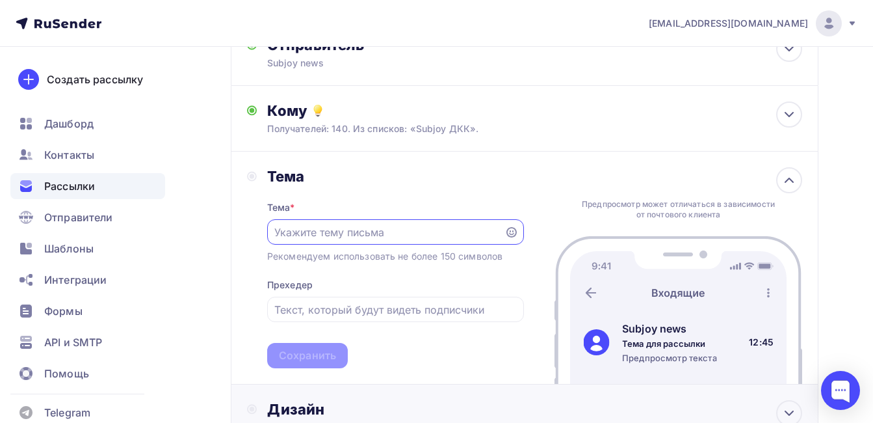
scroll to position [182, 0]
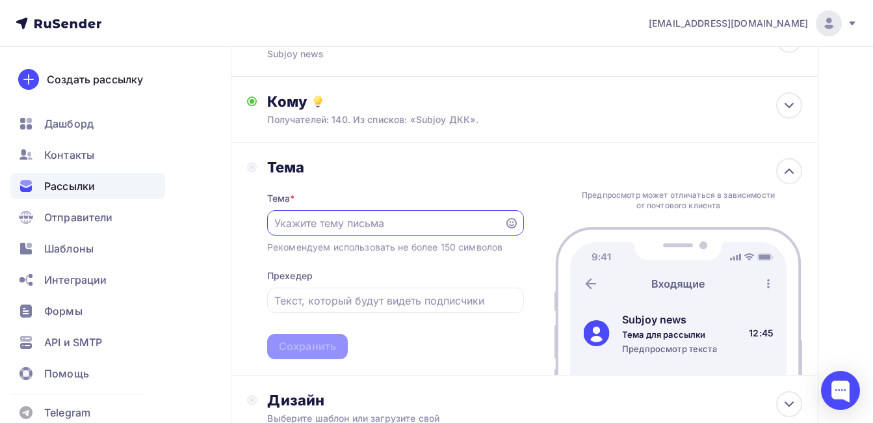
paste input "Приглашение на вебинар "Продвижение SUBJOY. Основные вопросы и план активностей""
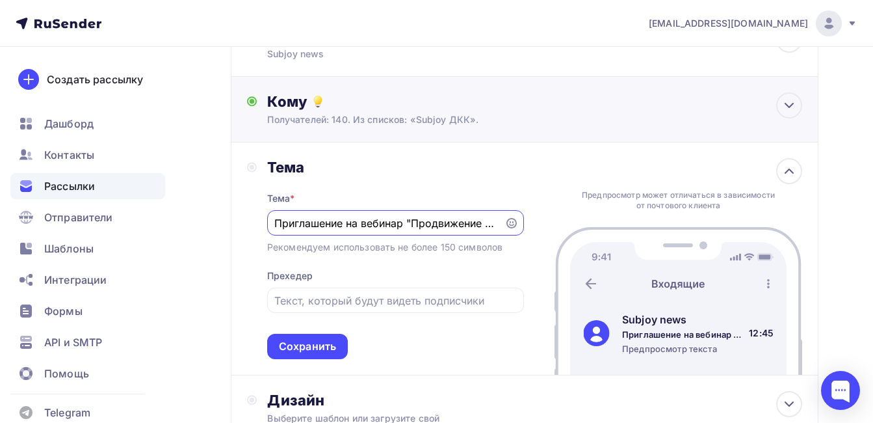
scroll to position [0, 244]
type input "Приглашение на вебинар "Продвижение SUBJOY. Основные вопросы и план активностей""
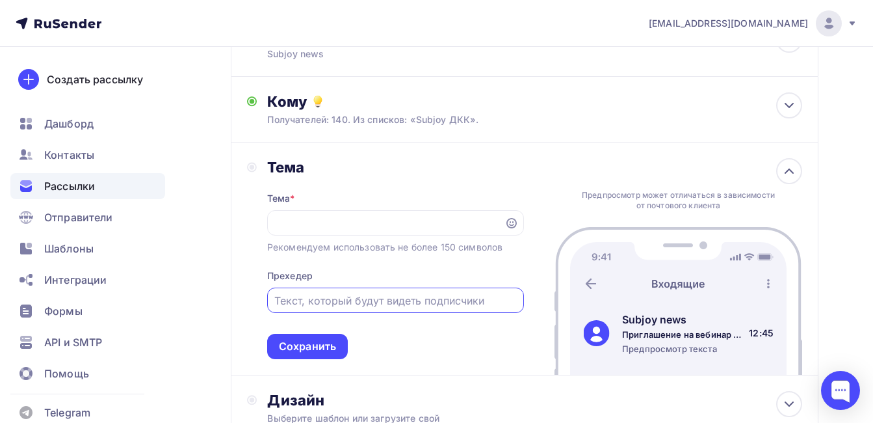
scroll to position [0, 0]
click at [316, 300] on input "text" at bounding box center [395, 301] width 242 height 16
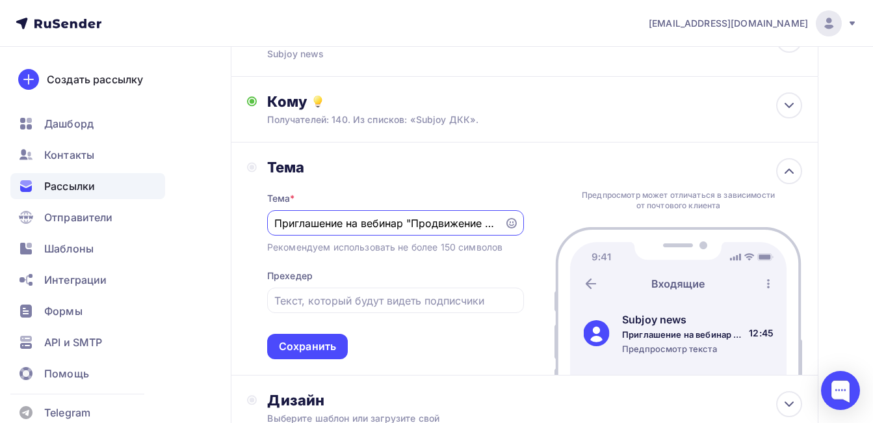
click at [336, 224] on input "Приглашение на вебинар "Продвижение SUBJOY. Основные вопросы и план активностей"" at bounding box center [385, 223] width 222 height 16
paste input "Приглашение на вебинар "Продвижение SUBJOY. Основные вопросы и план активностей""
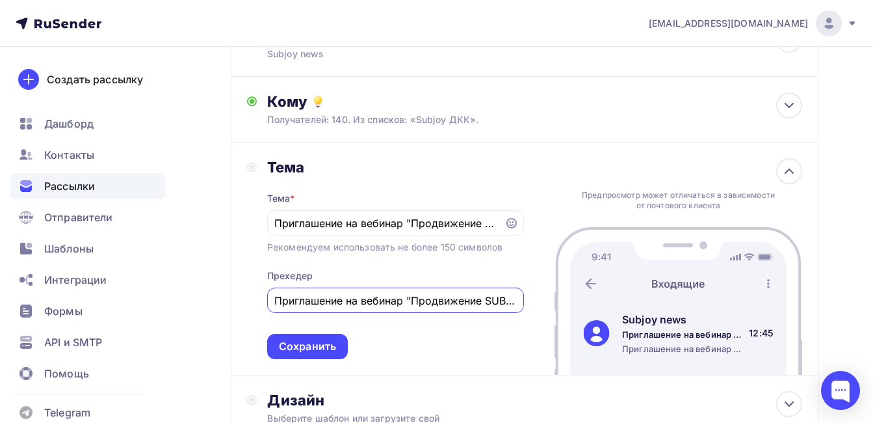
scroll to position [0, 224]
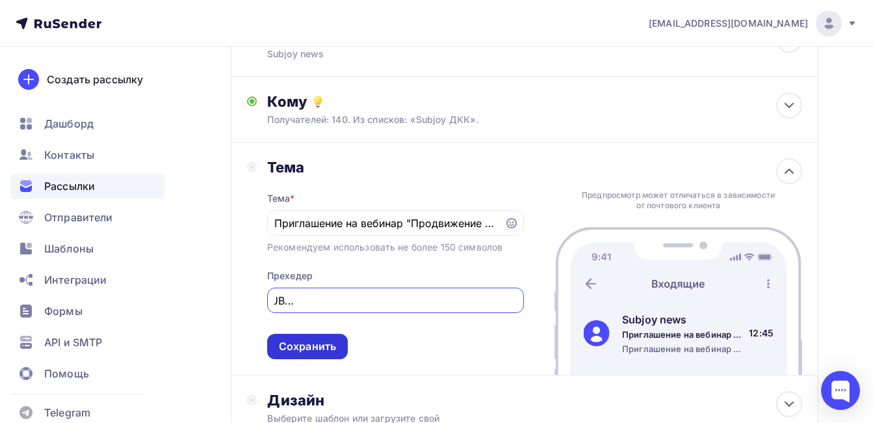
type input "Приглашение на вебинар "Продвижение SUBJOY. Основные вопросы и план активностей""
drag, startPoint x: 321, startPoint y: 347, endPoint x: 308, endPoint y: 343, distance: 13.0
click at [319, 345] on div "Сохранить" at bounding box center [307, 346] width 57 height 15
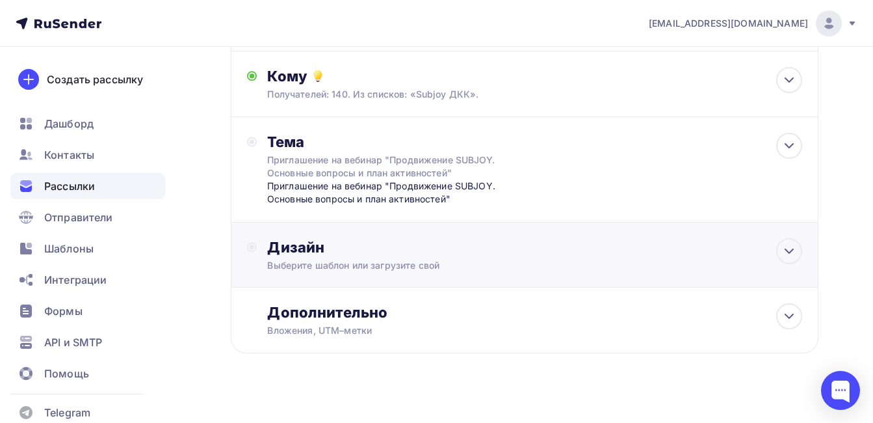
scroll to position [222, 0]
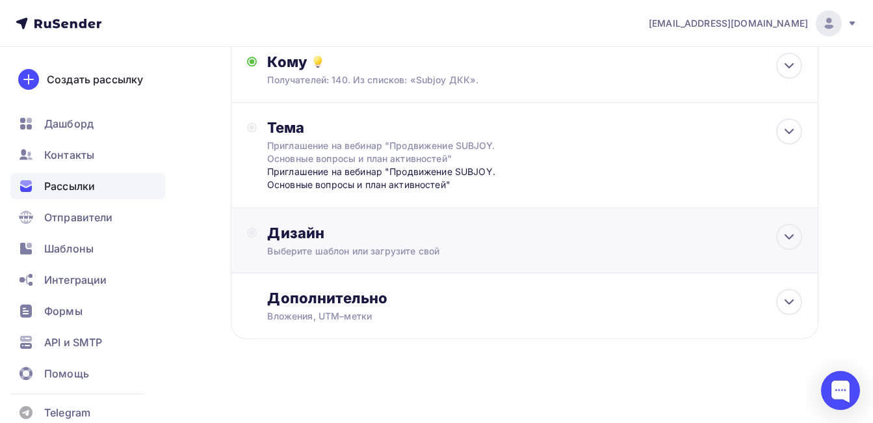
click at [309, 235] on div "Дизайн" at bounding box center [534, 233] width 535 height 18
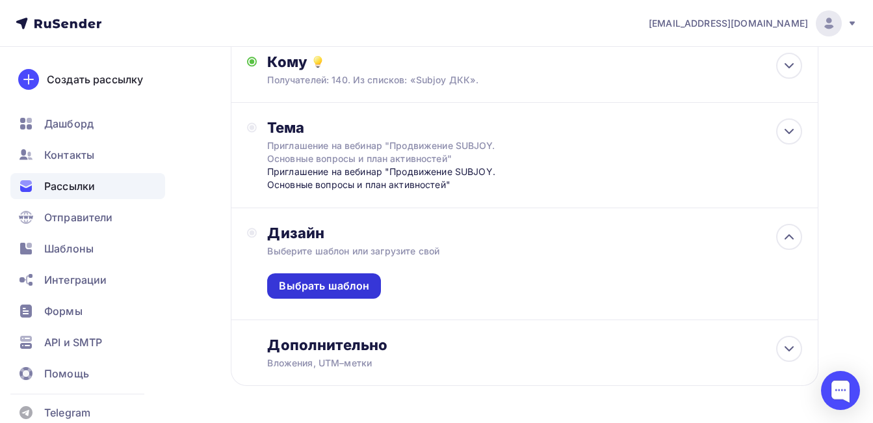
drag, startPoint x: 335, startPoint y: 288, endPoint x: 324, endPoint y: 295, distance: 12.8
click at [334, 288] on div "Выбрать шаблон" at bounding box center [324, 285] width 90 height 15
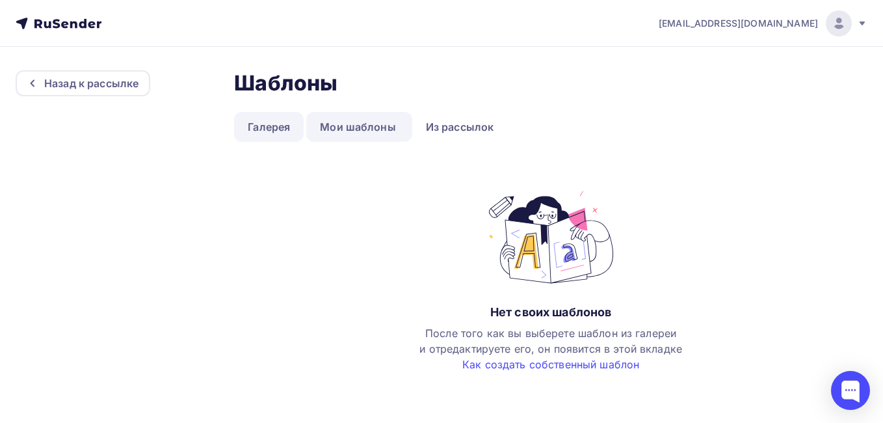
click at [286, 132] on link "Галерея" at bounding box center [269, 127] width 70 height 30
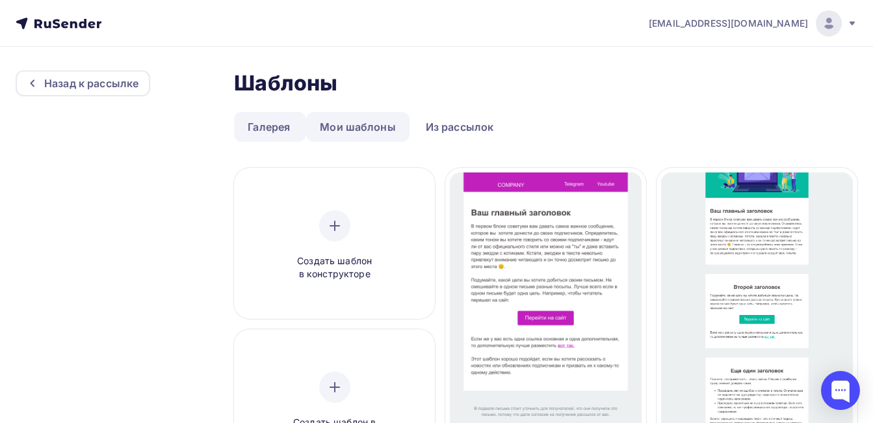
click at [320, 123] on link "Мои шаблоны" at bounding box center [357, 127] width 103 height 30
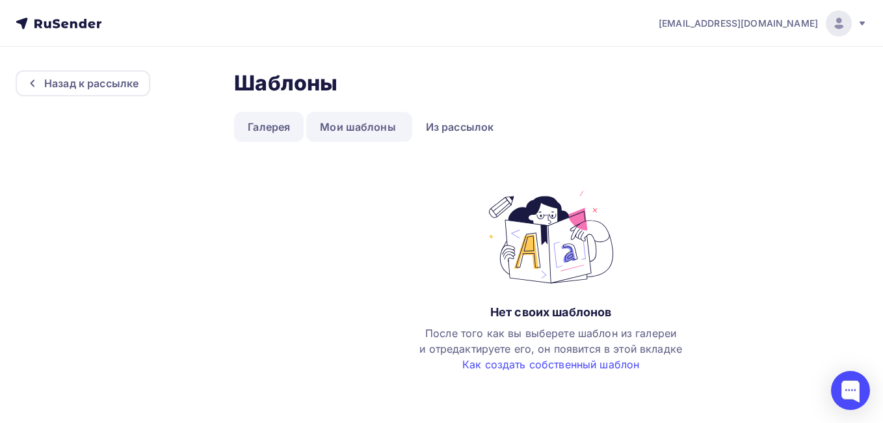
click at [254, 122] on link "Галерея" at bounding box center [269, 127] width 70 height 30
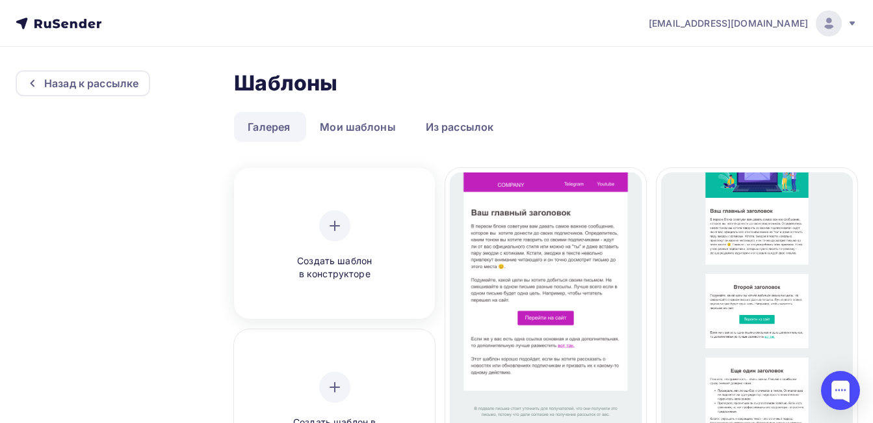
click at [324, 233] on div at bounding box center [334, 225] width 31 height 31
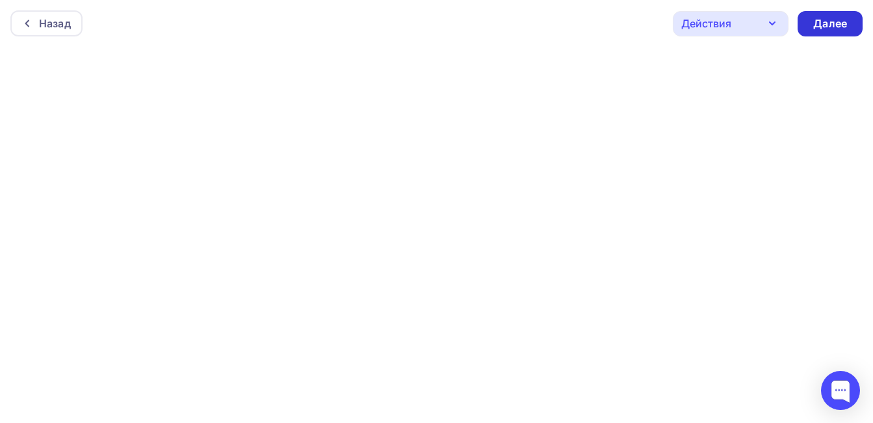
click at [824, 29] on div "Далее" at bounding box center [830, 23] width 34 height 15
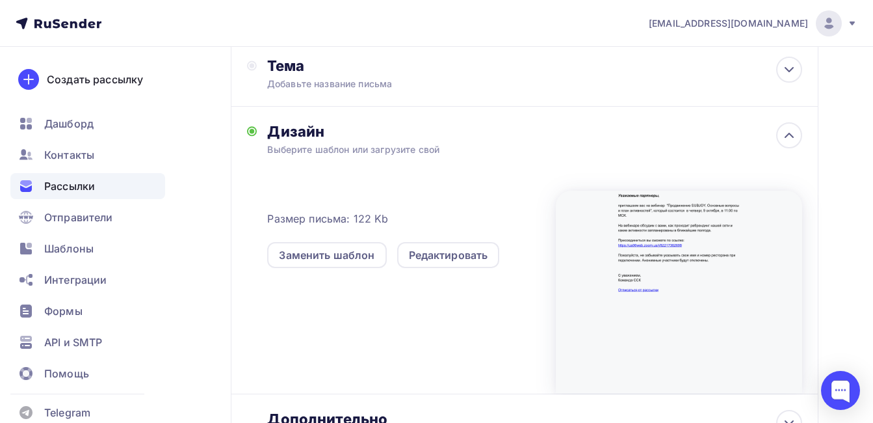
scroll to position [325, 0]
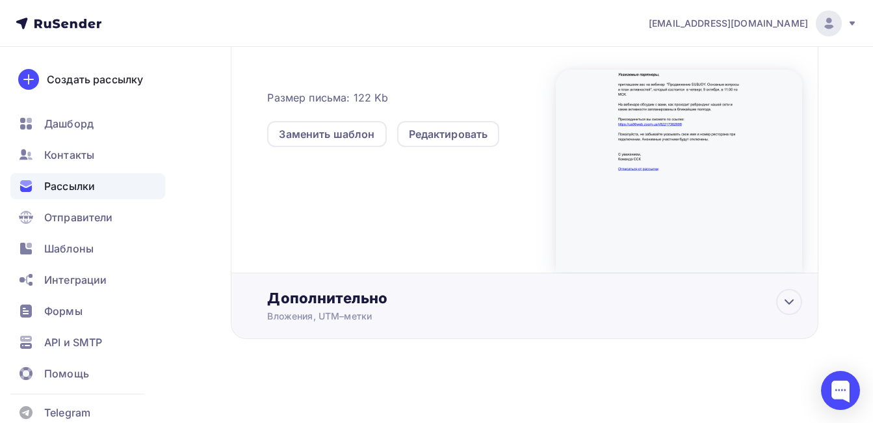
click at [339, 301] on div "Дополнительно" at bounding box center [534, 298] width 535 height 18
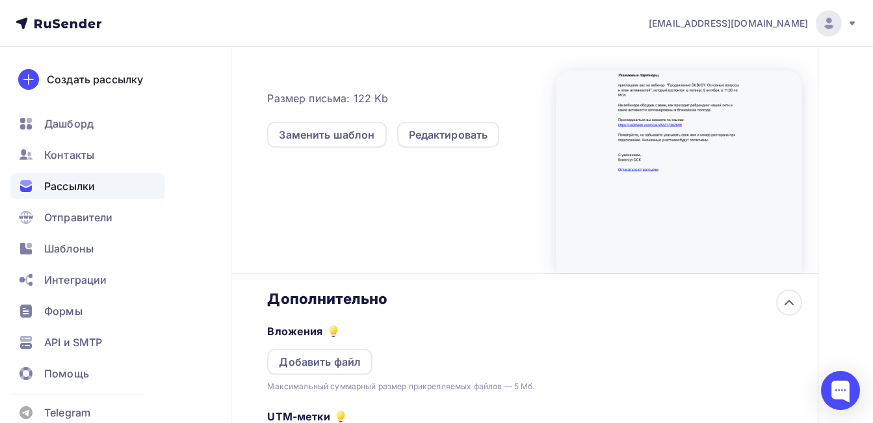
scroll to position [0, 0]
click at [339, 300] on div "Дополнительно" at bounding box center [534, 298] width 535 height 18
drag, startPoint x: 793, startPoint y: 301, endPoint x: 795, endPoint y: 295, distance: 6.8
click at [793, 300] on icon at bounding box center [790, 303] width 16 height 16
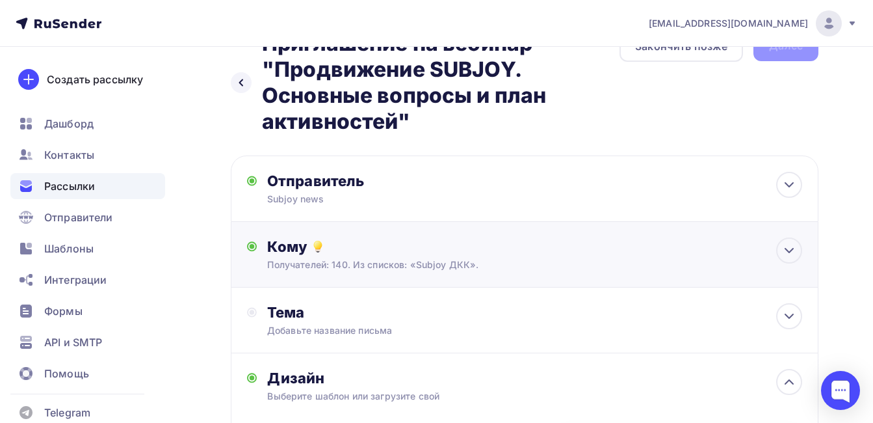
scroll to position [14, 0]
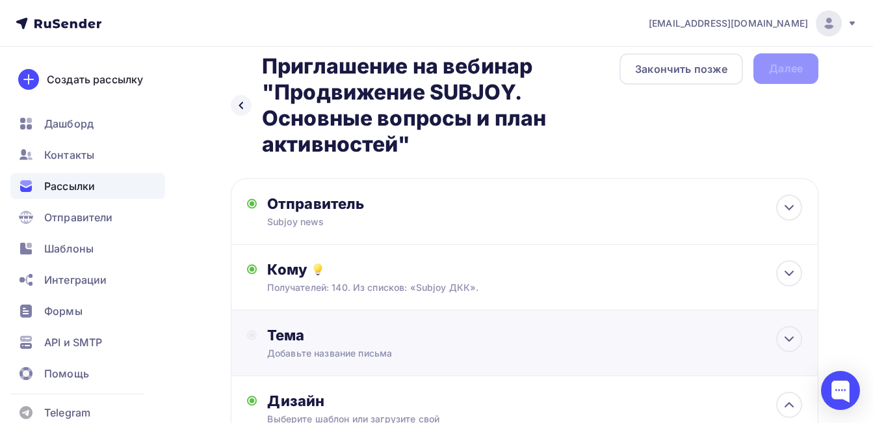
click at [350, 350] on div "Добавьте название письма" at bounding box center [382, 353] width 231 height 13
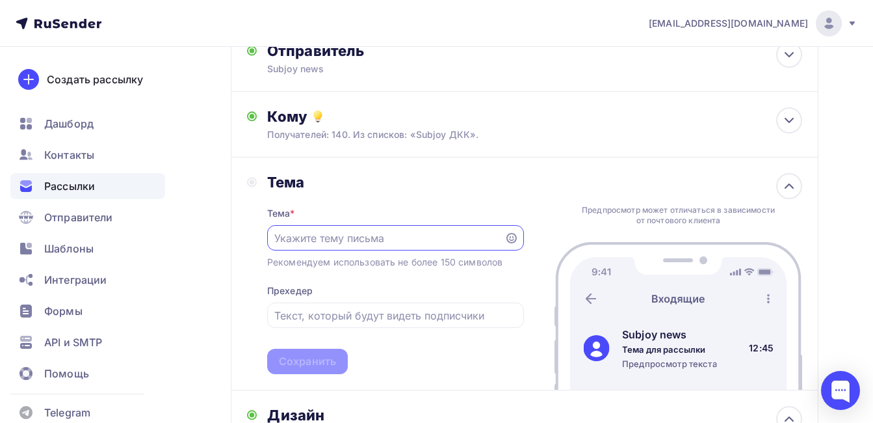
scroll to position [209, 0]
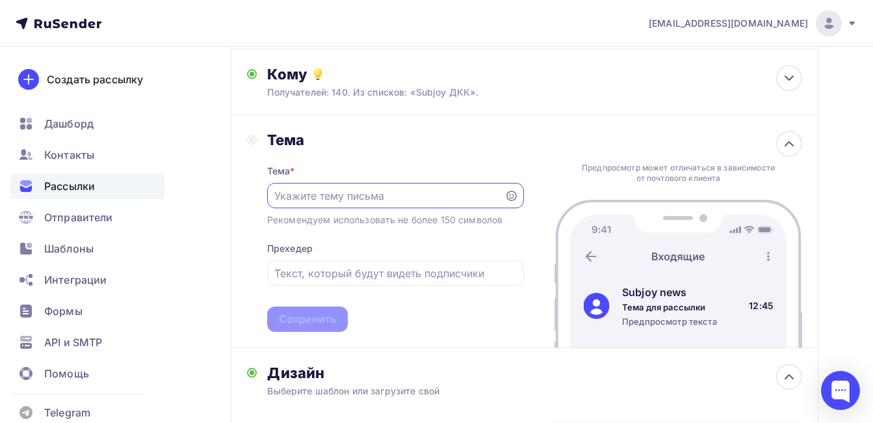
paste input "Приглашение на вебинар "Продвижение SUBJOY. Основные вопросы и план активностей""
type input "Приглашение на вебинар "Продвижение SUBJOY. Основные вопросы и план активностей""
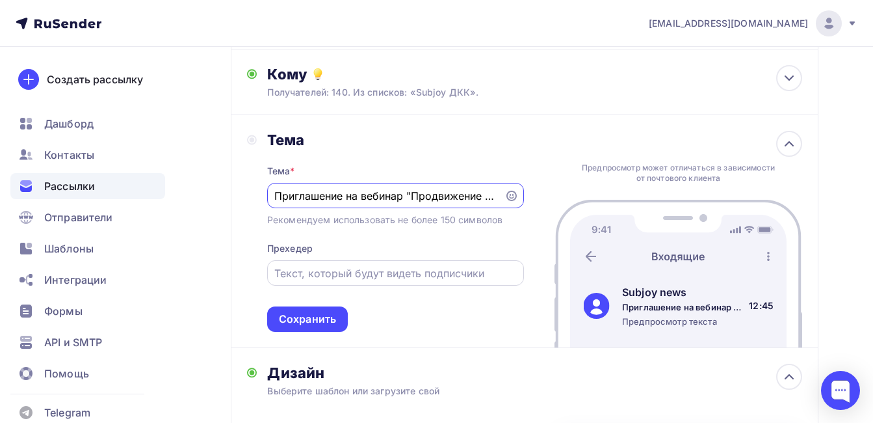
click at [322, 277] on input "text" at bounding box center [395, 273] width 242 height 16
paste input "Приглашение на вебинар "Продвижение SUBJOY. Основные вопросы и план активностей""
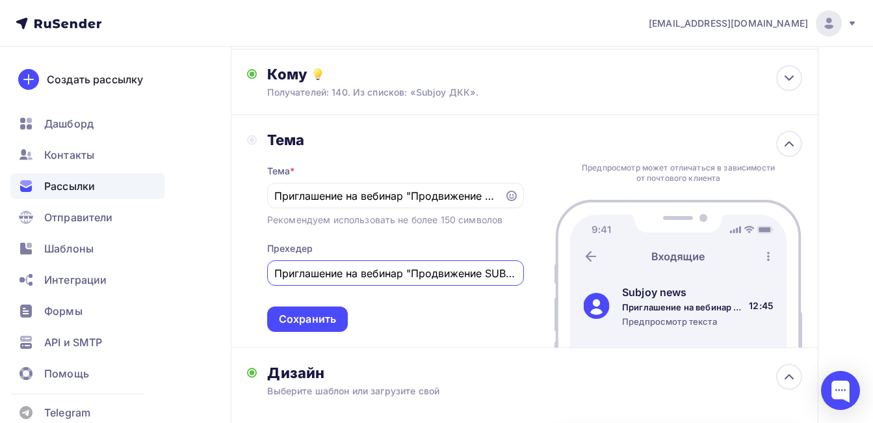
scroll to position [0, 224]
type input "Приглашение на вебинар "Продвижение SUBJOY. Основные вопросы и план активностей""
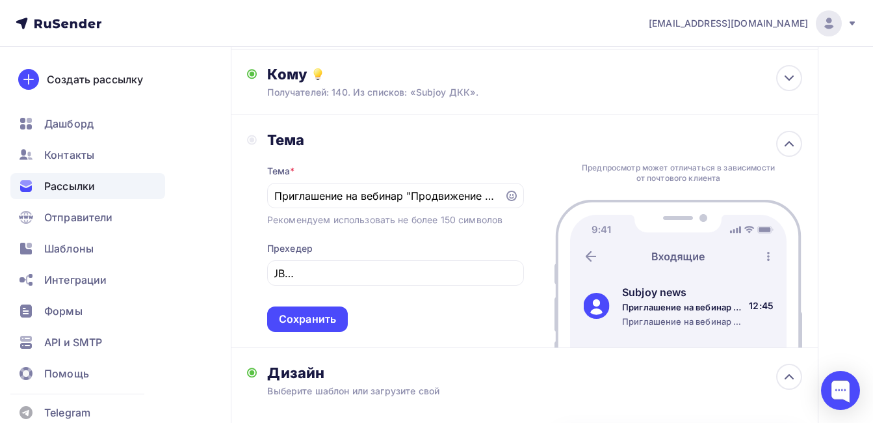
scroll to position [0, 0]
click at [241, 192] on div "[PERSON_NAME] * Приглашение на вебинар "Продвижение SUBJOY. Основные вопросы и …" at bounding box center [525, 231] width 588 height 233
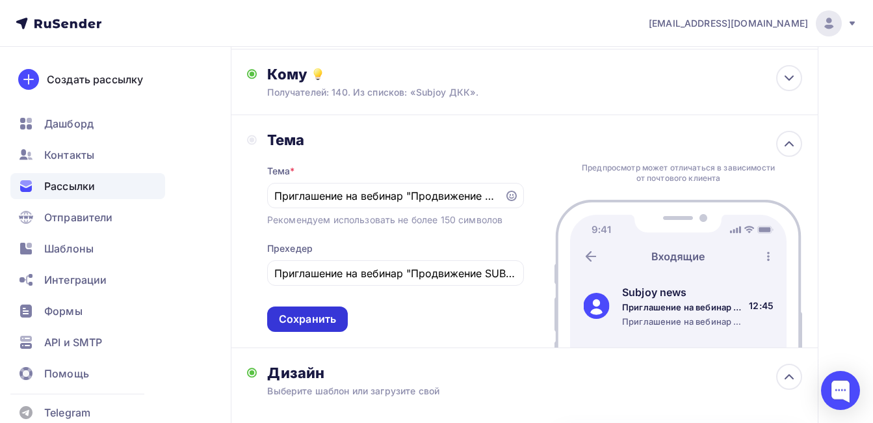
click at [314, 317] on div "Сохранить" at bounding box center [307, 318] width 57 height 15
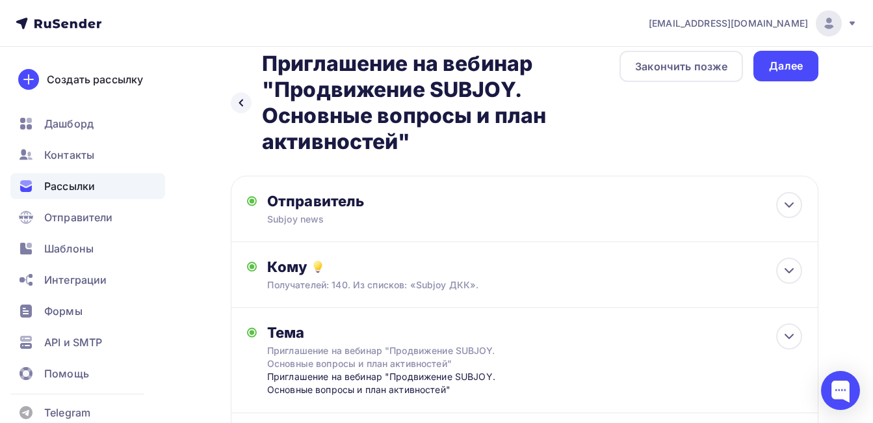
scroll to position [14, 0]
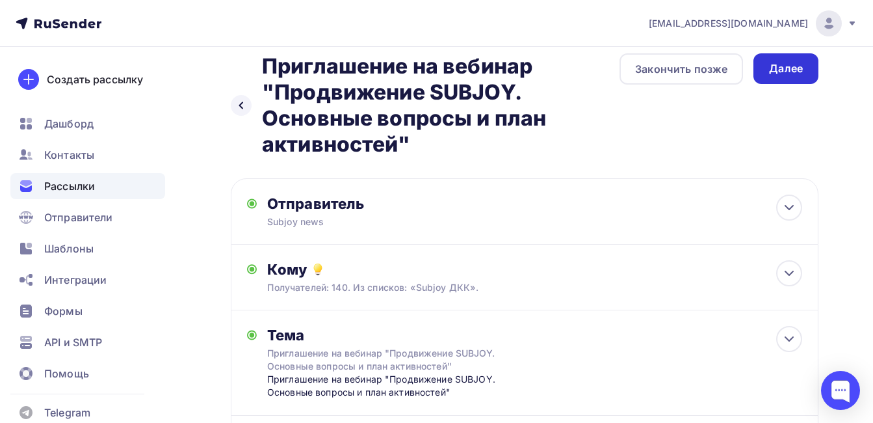
click at [789, 70] on div "Далее" at bounding box center [786, 68] width 34 height 15
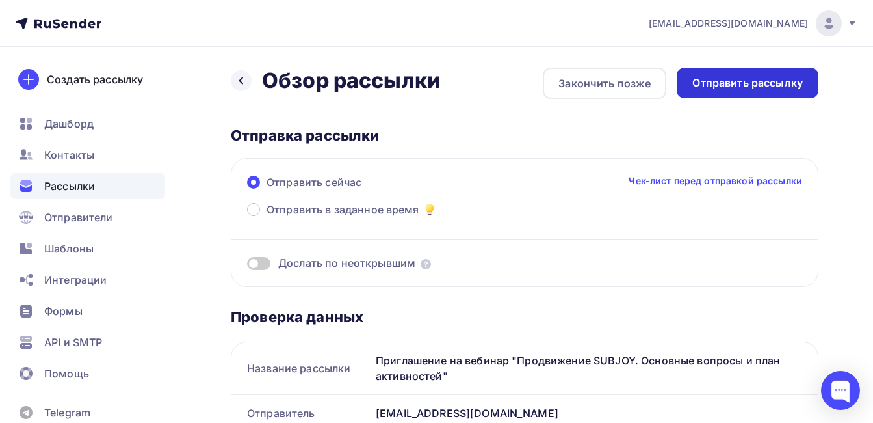
click at [790, 81] on div "Отправить рассылку" at bounding box center [747, 82] width 111 height 15
